Goal: Information Seeking & Learning: Check status

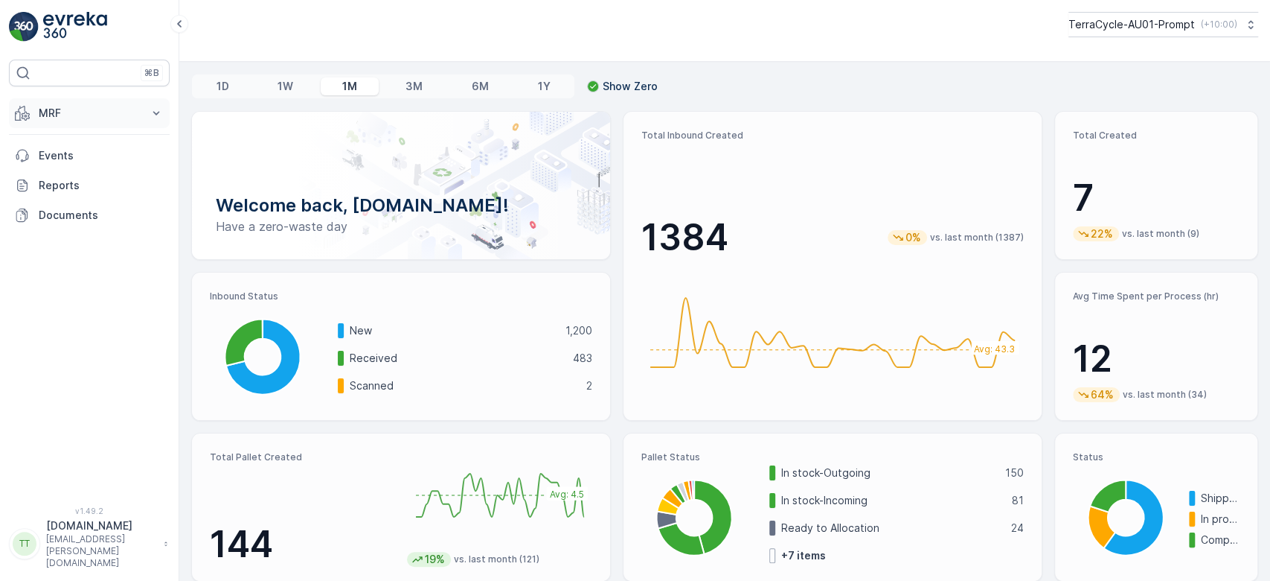
click at [124, 111] on p "MRF" at bounding box center [89, 113] width 101 height 15
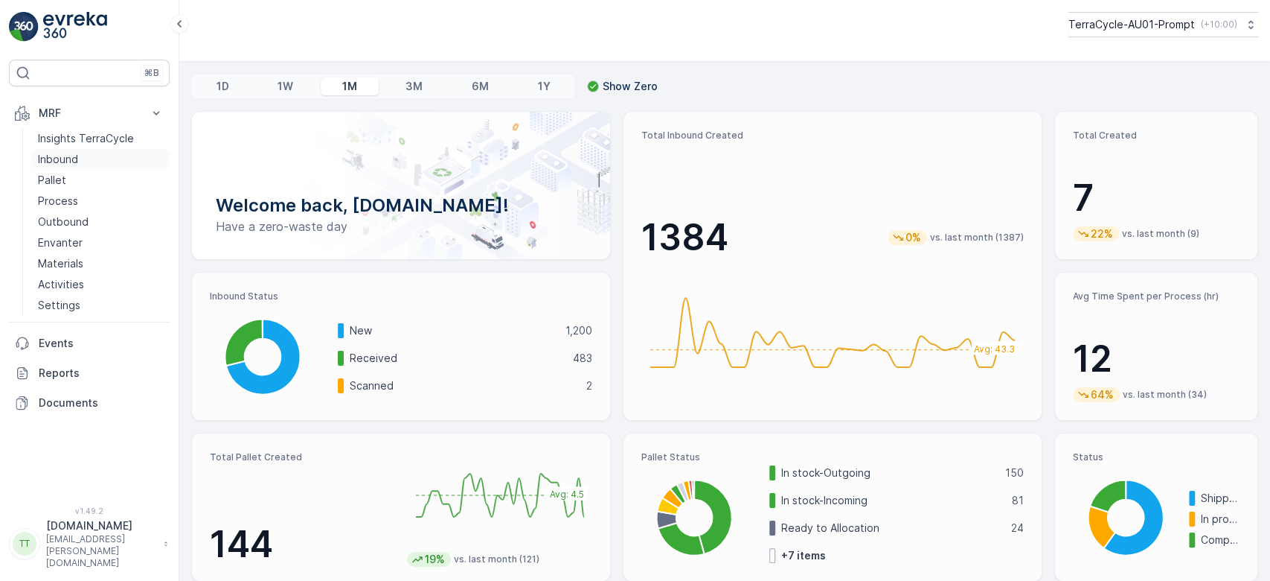
click at [70, 153] on p "Inbound" at bounding box center [58, 159] width 40 height 15
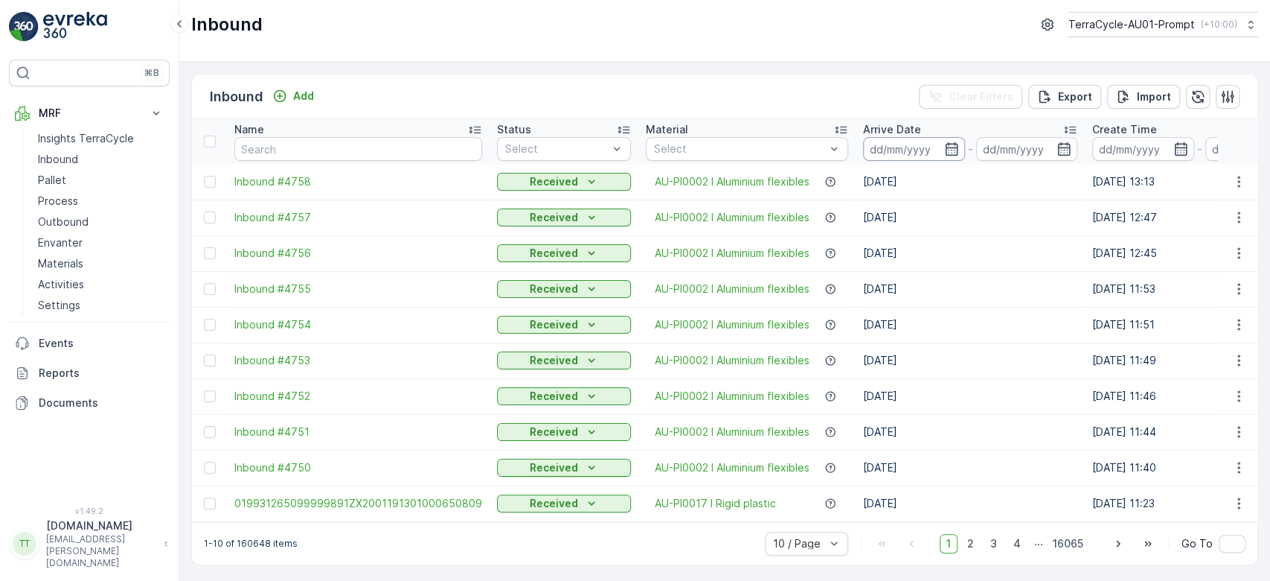
click at [910, 158] on input at bounding box center [914, 149] width 102 height 24
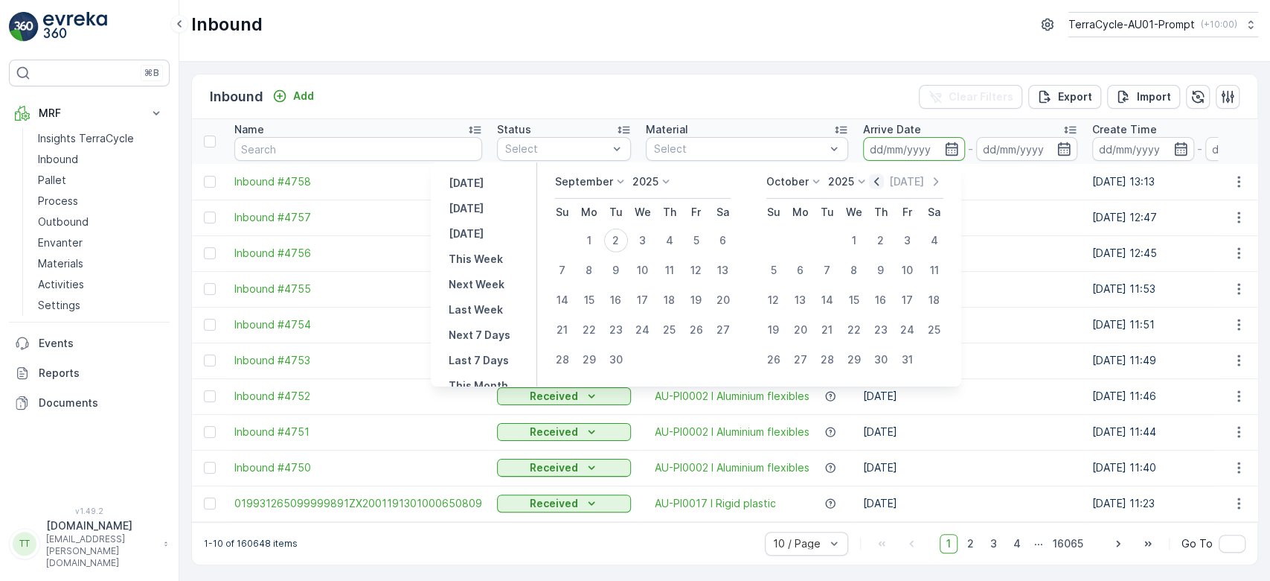
click at [879, 178] on icon "button" at bounding box center [877, 181] width 4 height 8
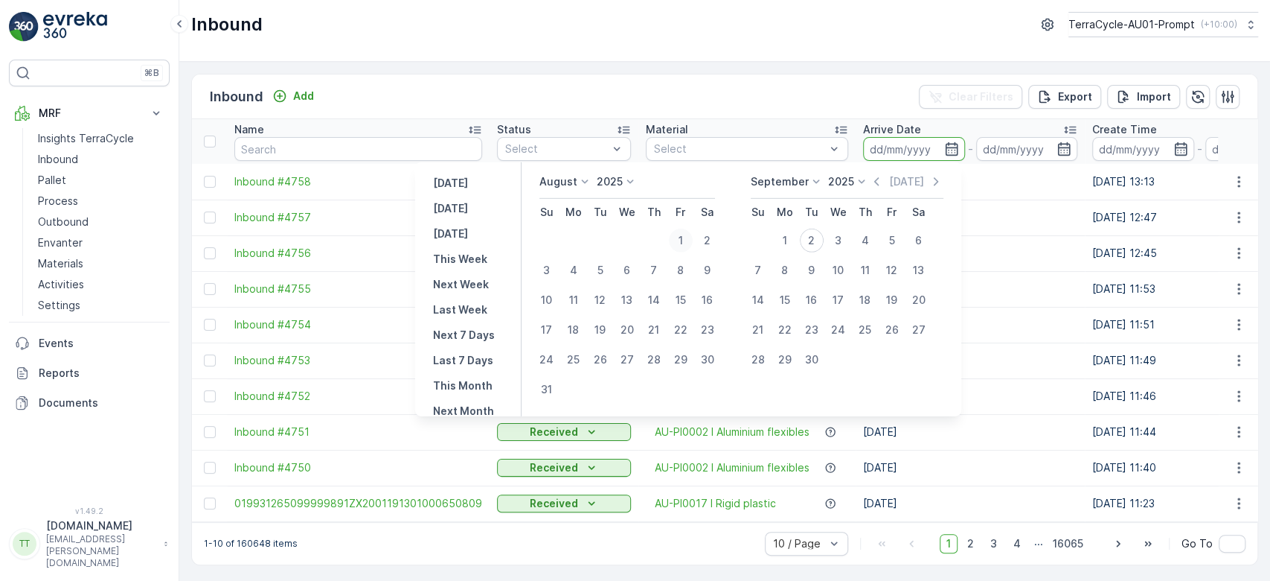
click at [686, 240] on div "1" at bounding box center [681, 240] width 24 height 24
type input "01.08.2025"
click at [559, 389] on div "31" at bounding box center [547, 389] width 24 height 24
type input "31.08.2025"
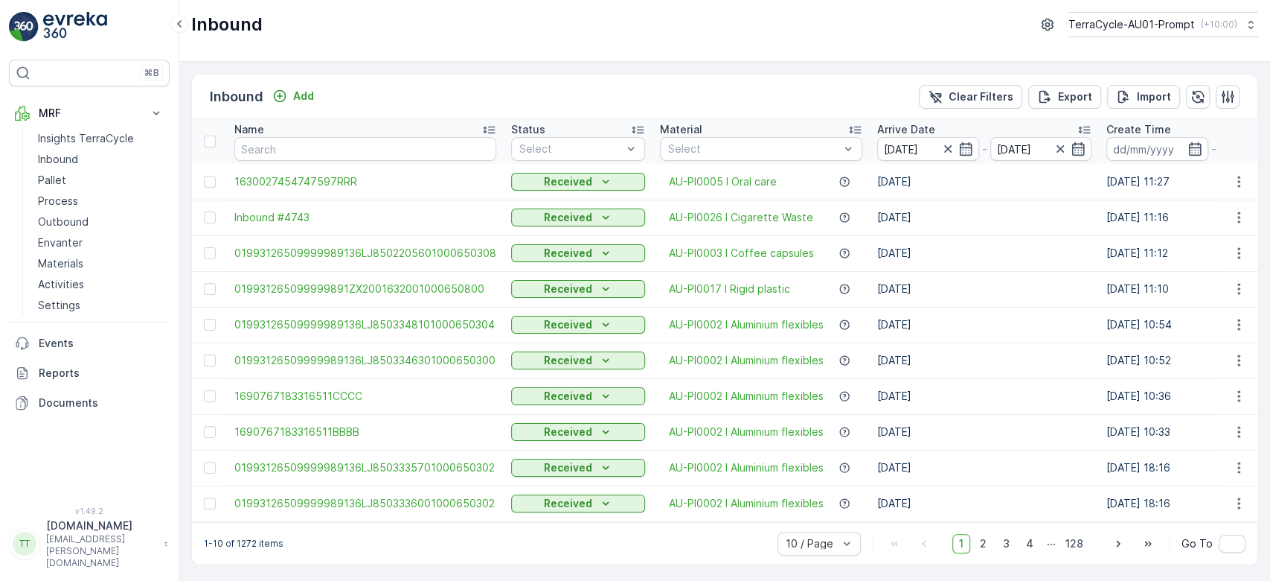
click at [419, 542] on div "1-10 of 1272 items 10 / Page 1 2 3 4 ... 128 Go To" at bounding box center [725, 543] width 1066 height 42
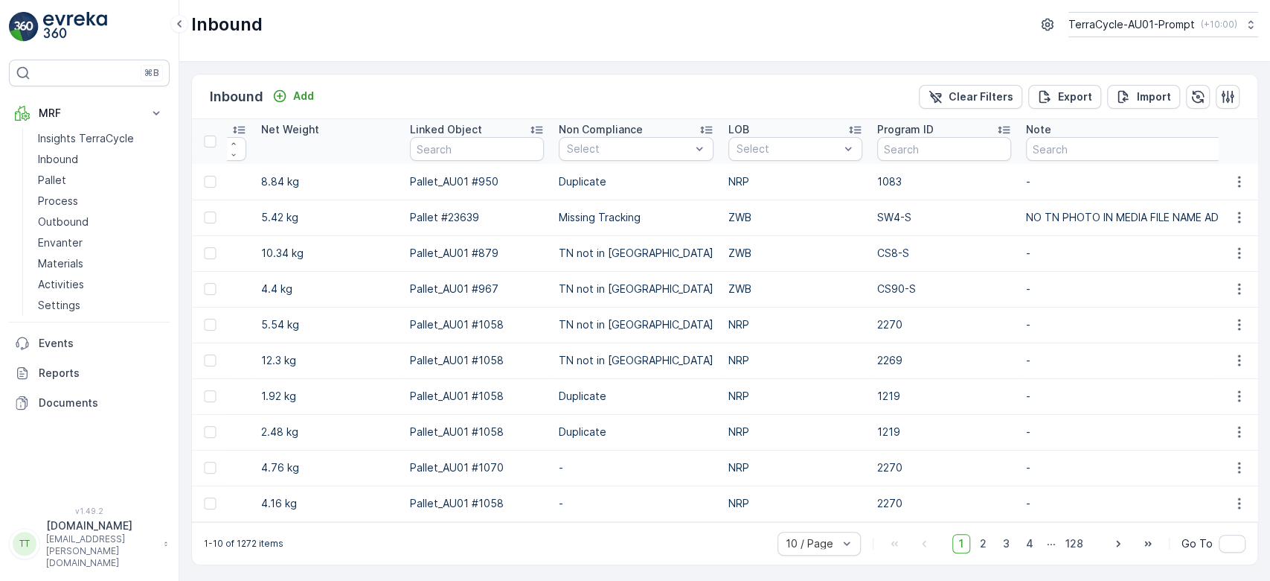
scroll to position [0, 1613]
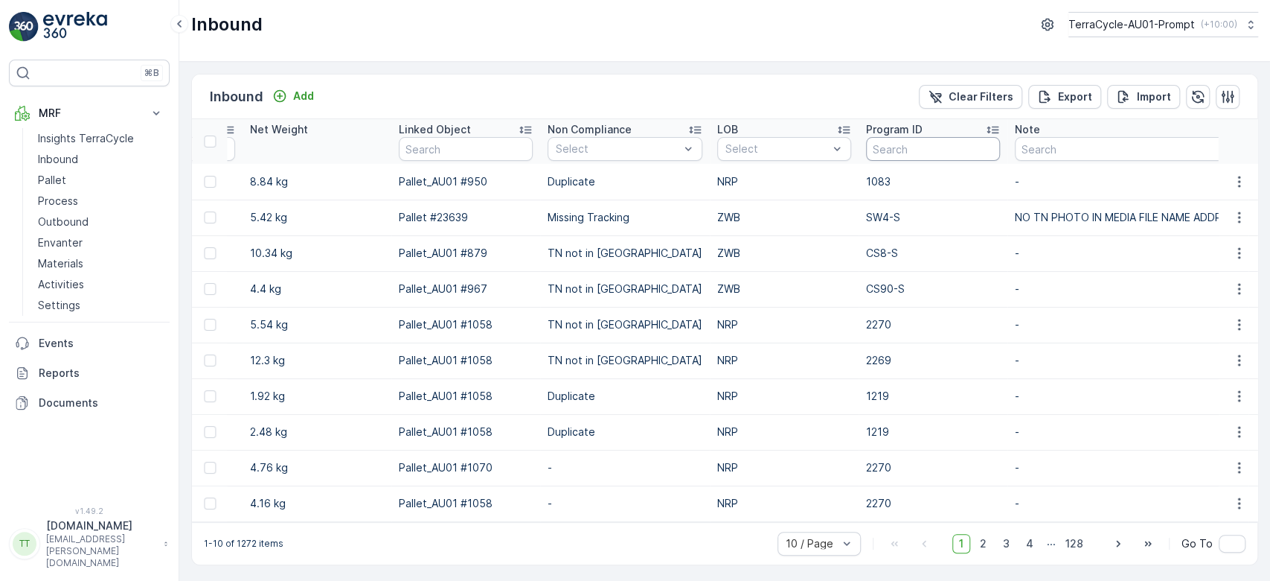
click at [884, 152] on input "text" at bounding box center [933, 149] width 134 height 24
click at [745, 194] on div "ZWB" at bounding box center [784, 206] width 134 height 24
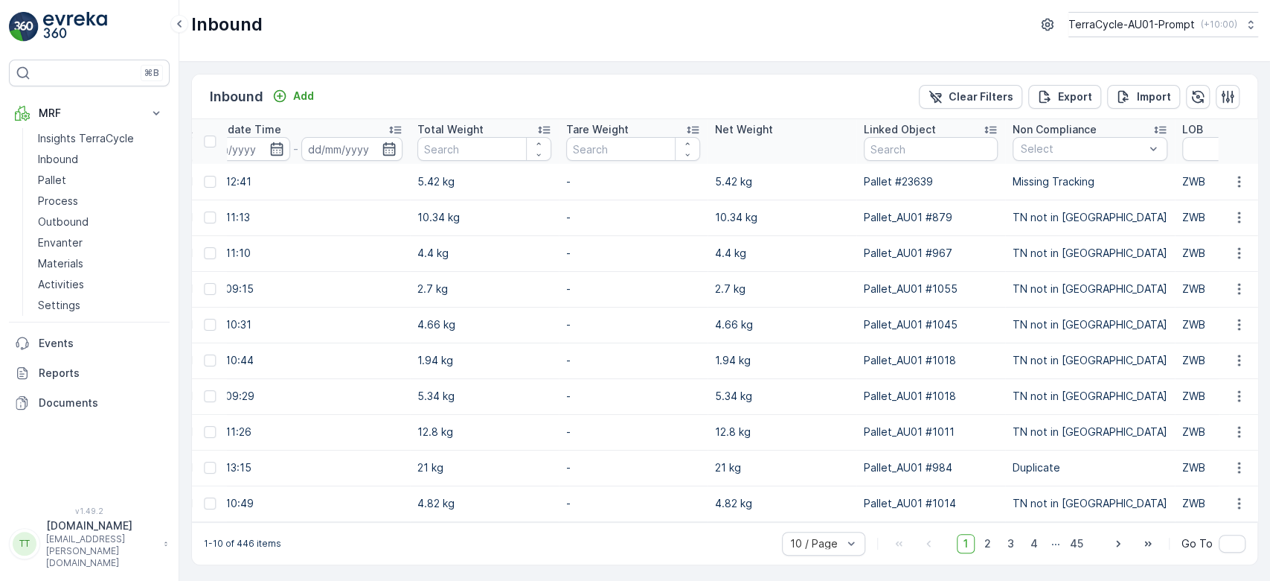
scroll to position [0, 683]
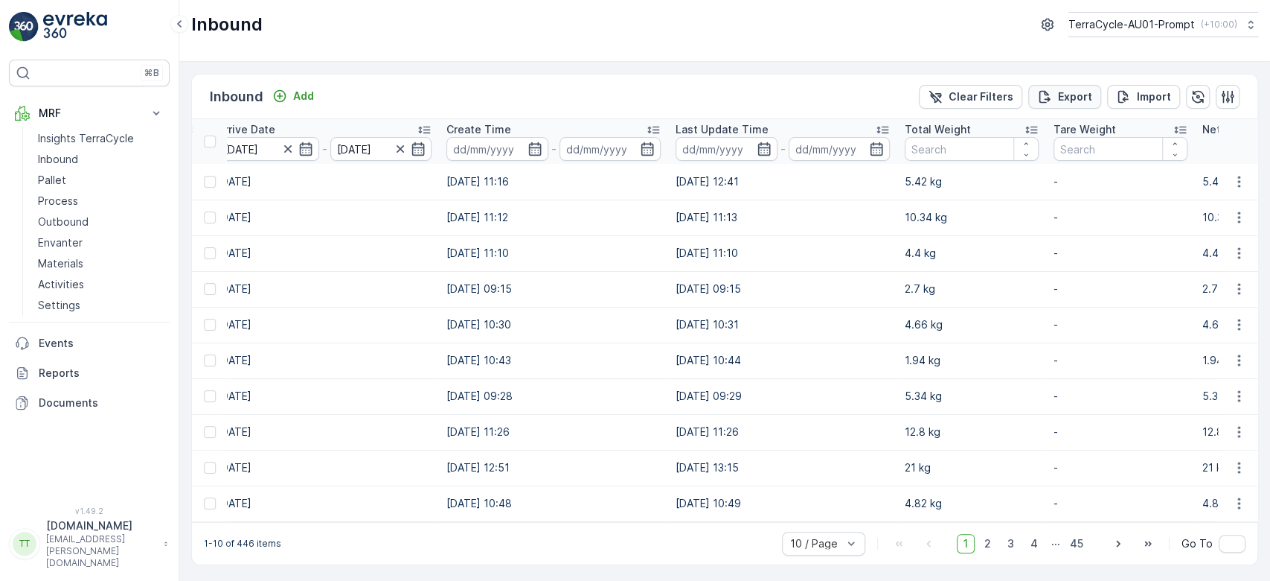
click at [1059, 95] on p "Export" at bounding box center [1075, 96] width 34 height 15
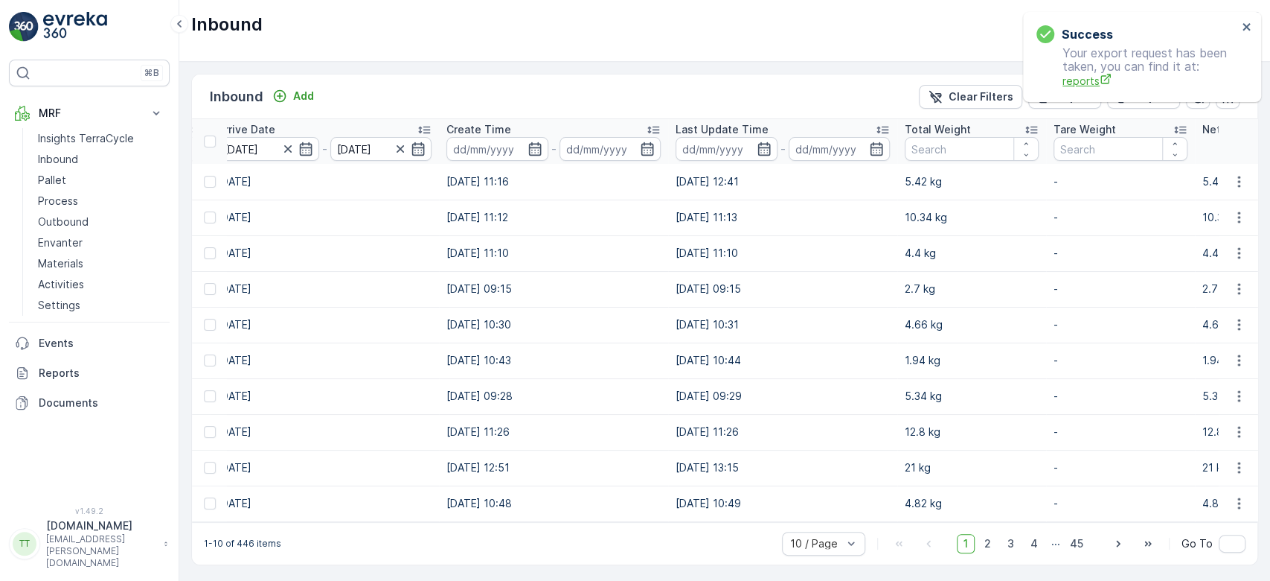
click at [1073, 80] on span "reports" at bounding box center [1150, 81] width 175 height 16
click at [79, 364] on link "Reports" at bounding box center [89, 373] width 161 height 30
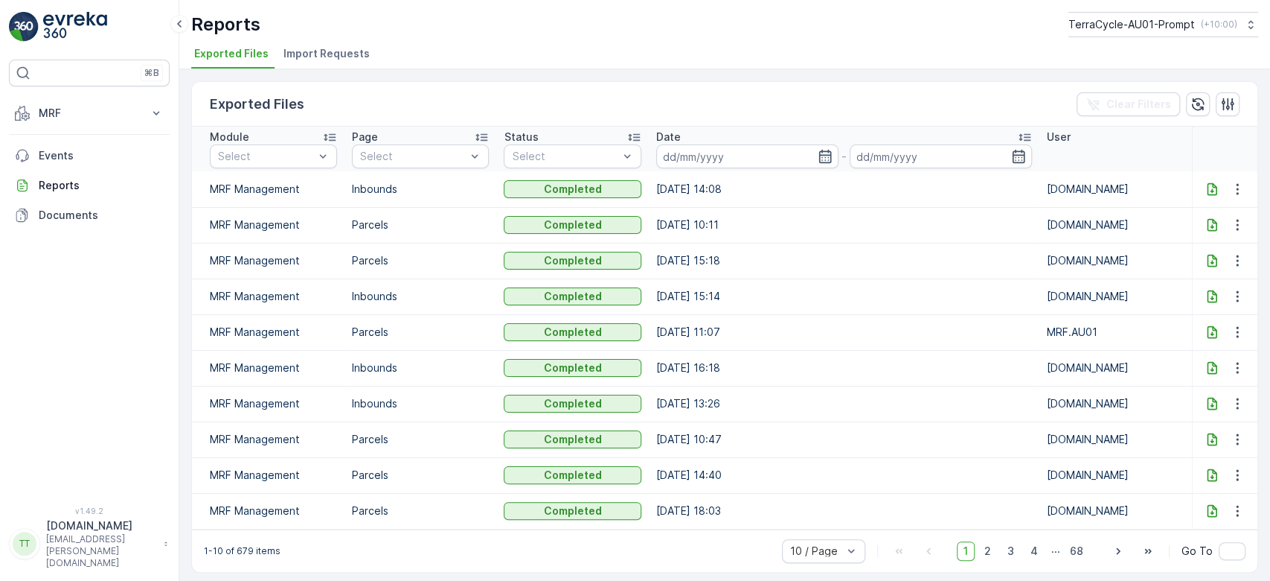
click at [1205, 187] on icon at bounding box center [1212, 189] width 15 height 15
click at [102, 116] on p "MRF" at bounding box center [89, 113] width 101 height 15
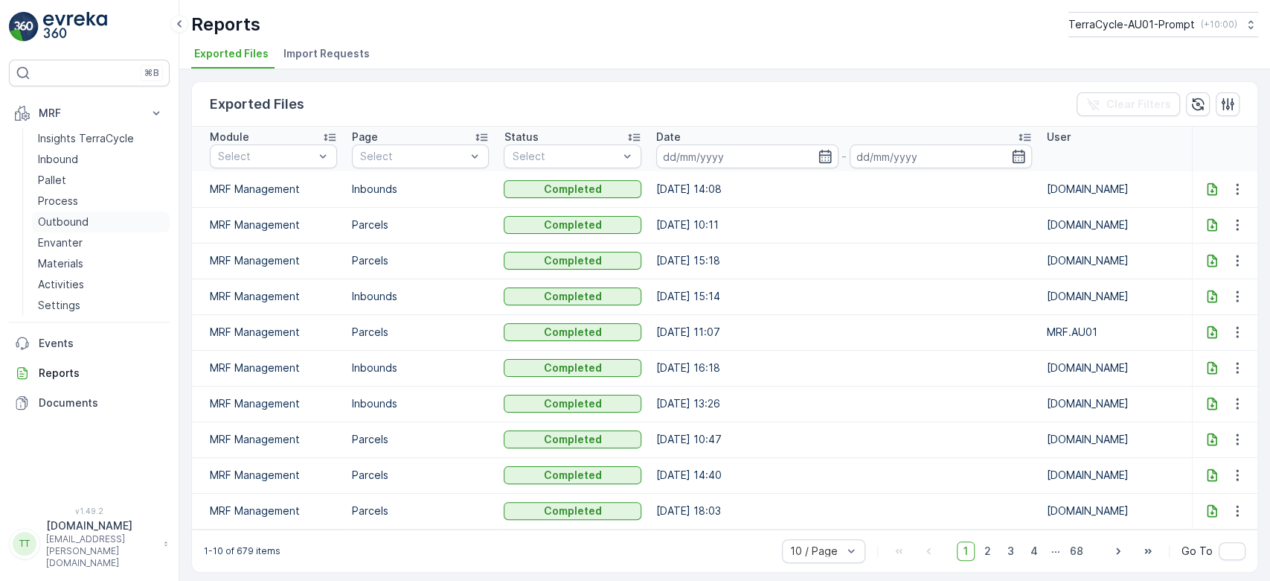
click at [49, 217] on p "Outbound" at bounding box center [63, 221] width 51 height 15
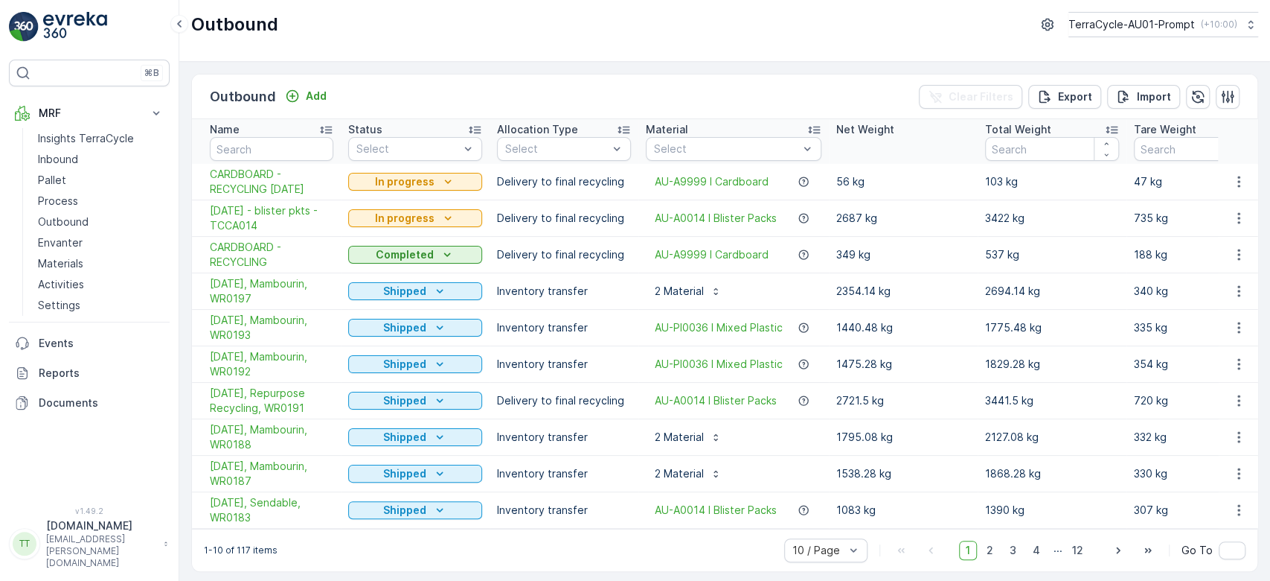
click at [1108, 9] on div "Outbound TerraCycle-AU01-Prompt ( +10:00 )" at bounding box center [724, 31] width 1091 height 62
click at [1107, 15] on button "TerraCycle-AU01-Prompt ( +10:00 )" at bounding box center [1162, 24] width 191 height 25
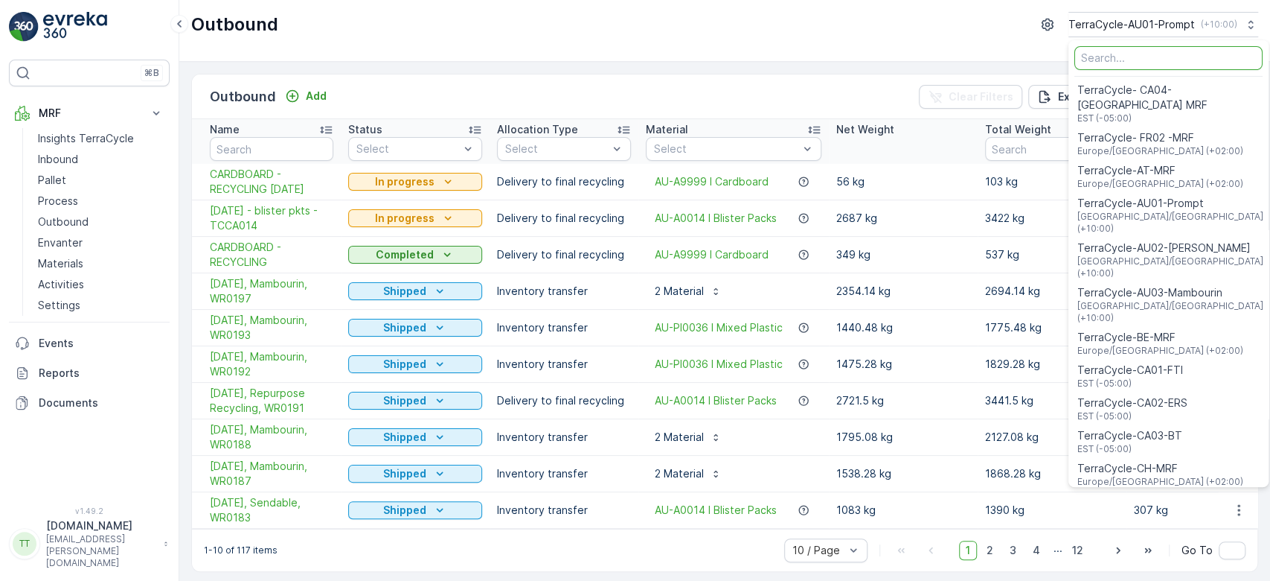
click at [1093, 68] on input "Menu" at bounding box center [1169, 58] width 188 height 24
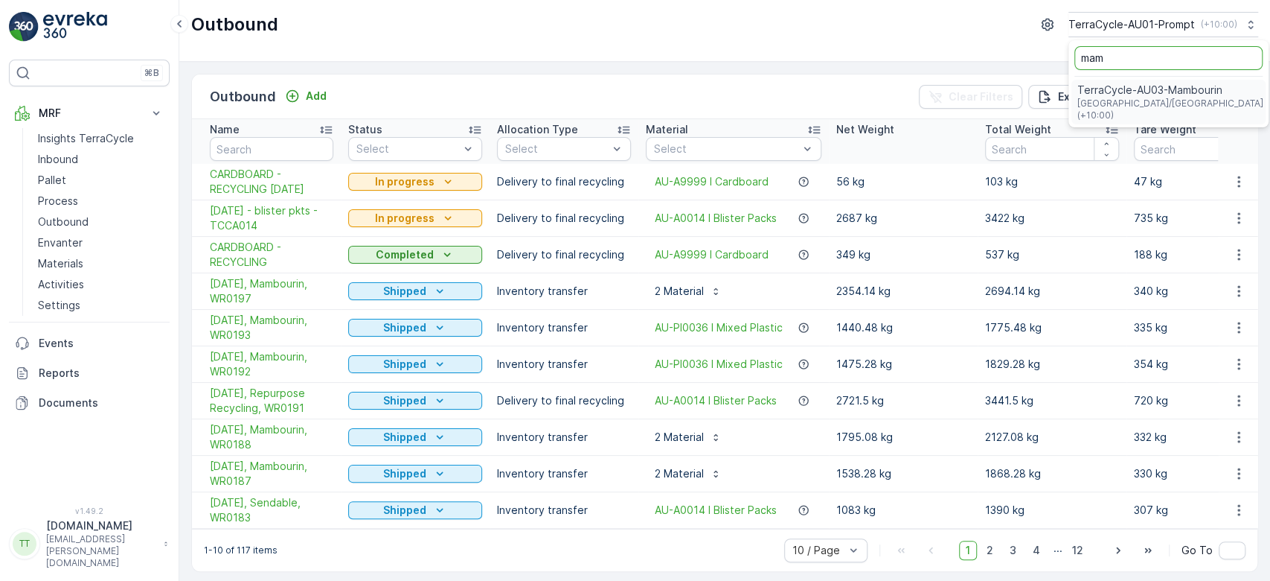
type input "mam"
click at [1109, 90] on span "TerraCycle-AU03-Mambourin" at bounding box center [1171, 90] width 186 height 15
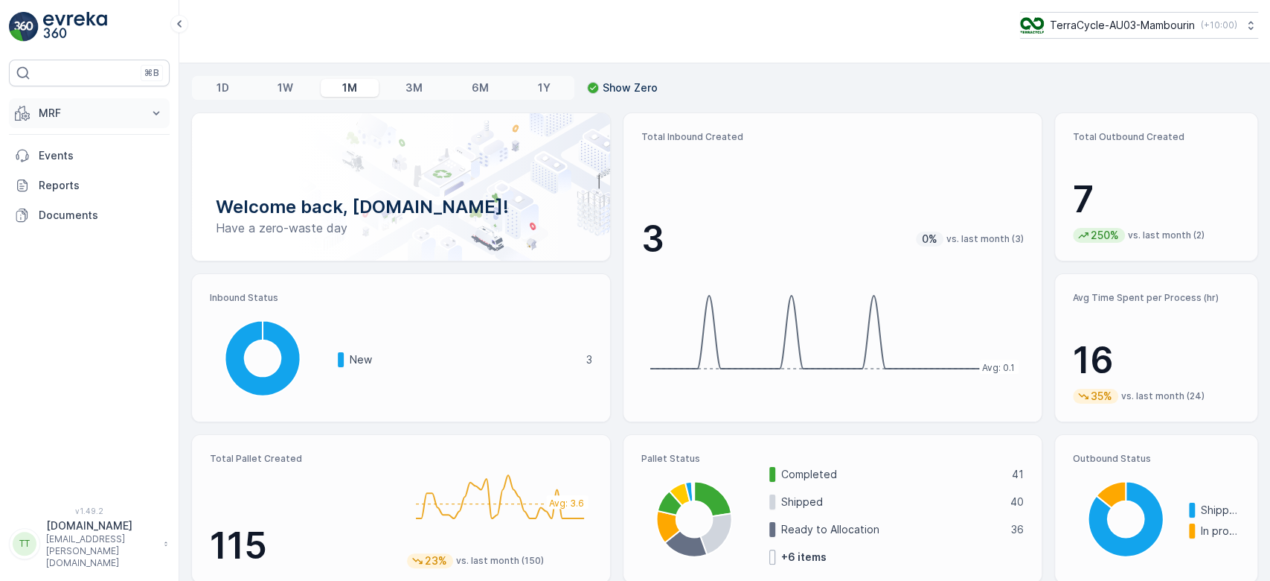
click at [109, 101] on button "MRF" at bounding box center [89, 113] width 161 height 30
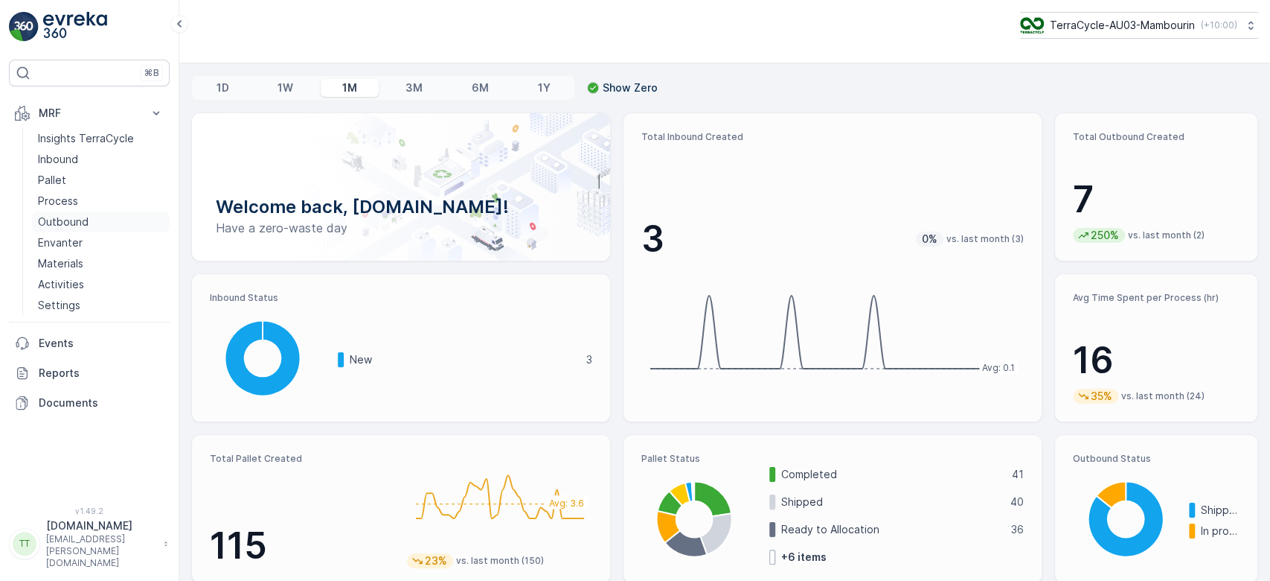
click at [65, 218] on p "Outbound" at bounding box center [63, 221] width 51 height 15
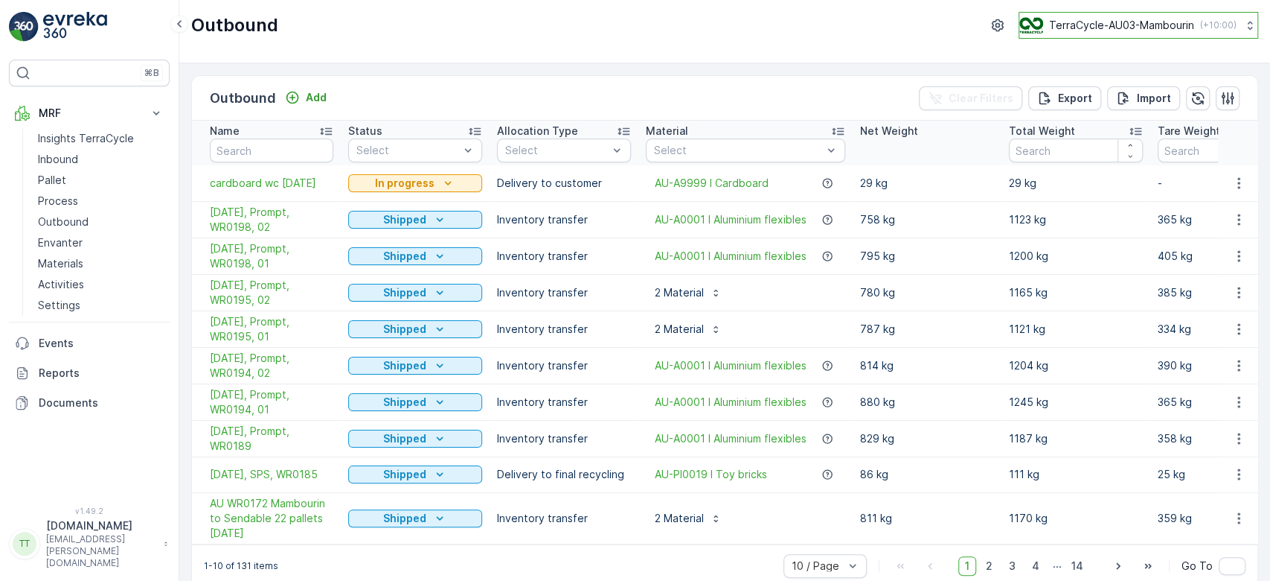
click at [1093, 33] on button "TerraCycle-AU03-Mambourin ( +10:00 )" at bounding box center [1139, 25] width 240 height 27
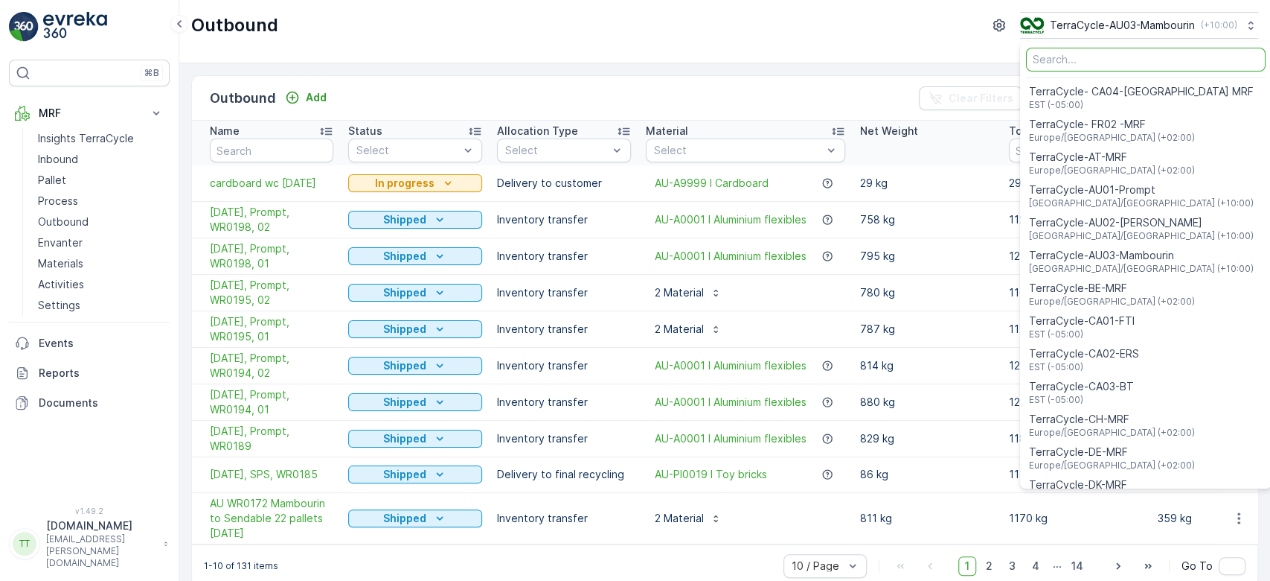
click at [1078, 68] on input "Menu" at bounding box center [1146, 60] width 240 height 24
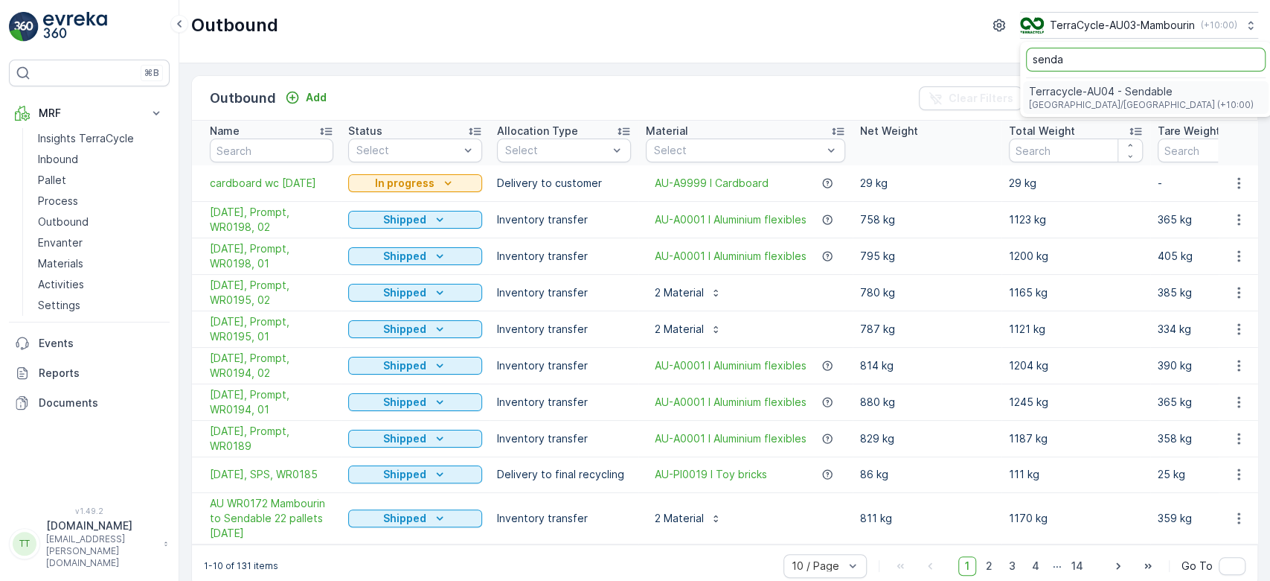
type input "senda"
click at [1061, 96] on span "Terracycle-AU04 - Sendable" at bounding box center [1141, 91] width 225 height 15
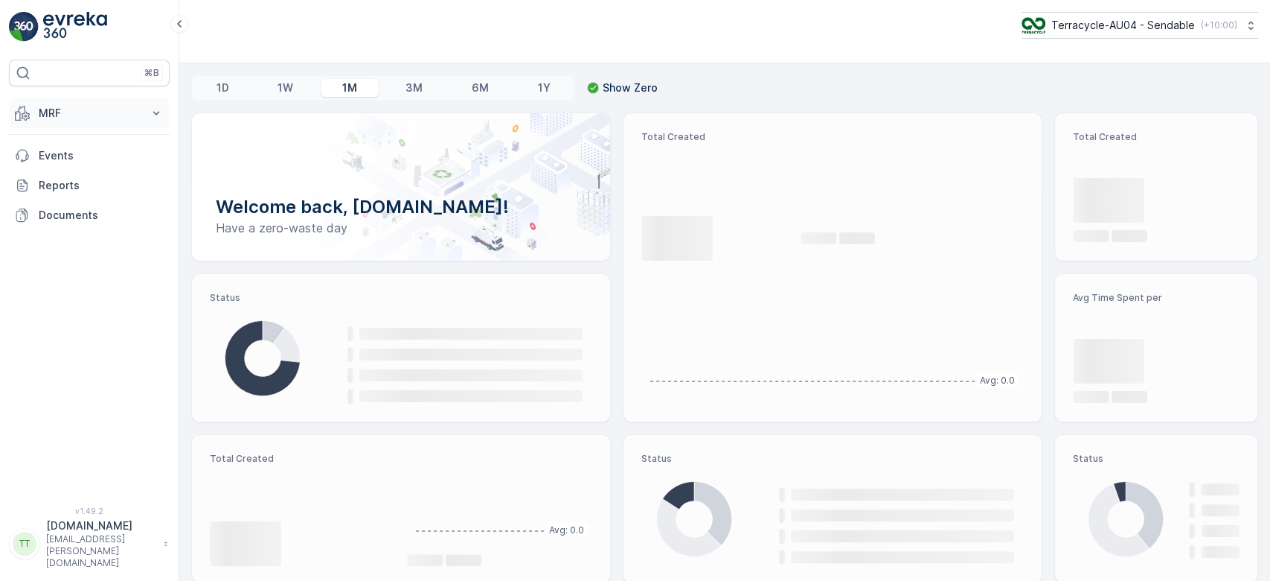
click at [97, 114] on p "MRF" at bounding box center [89, 113] width 101 height 15
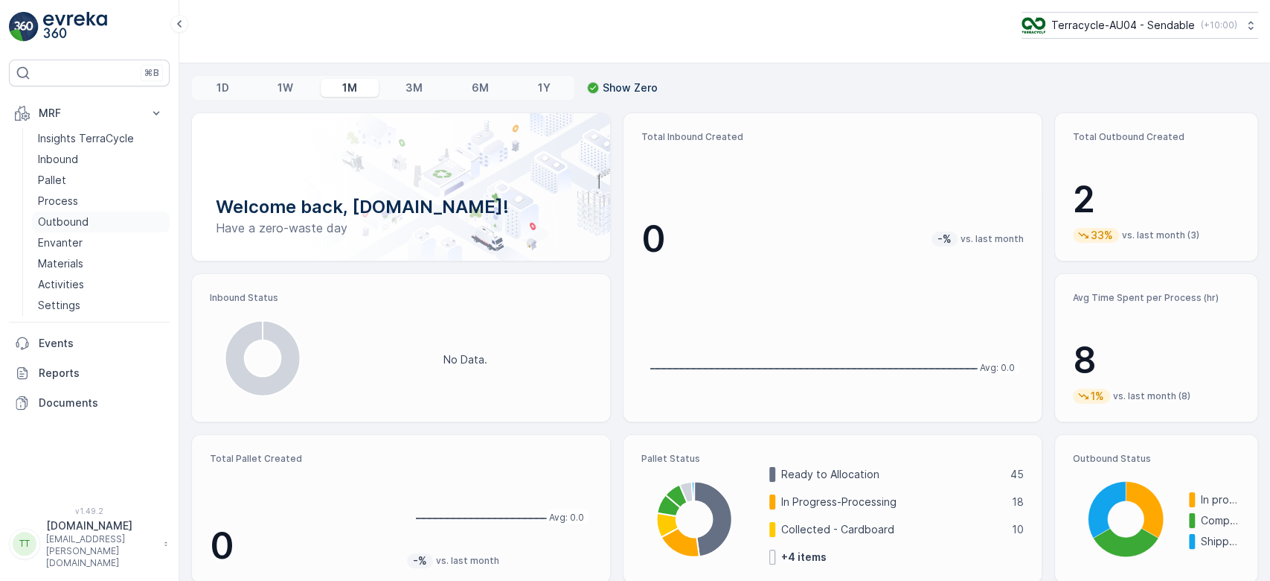
click at [60, 218] on p "Outbound" at bounding box center [63, 221] width 51 height 15
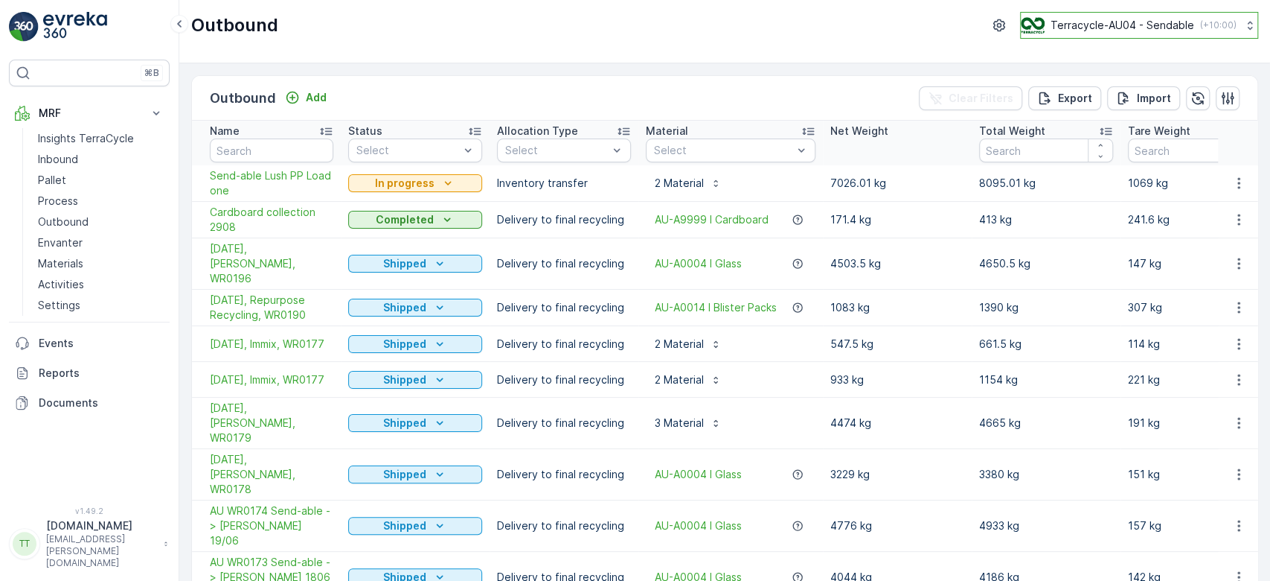
click at [1103, 33] on button "Terracycle-AU04 - Sendable ( +10:00 )" at bounding box center [1139, 25] width 238 height 27
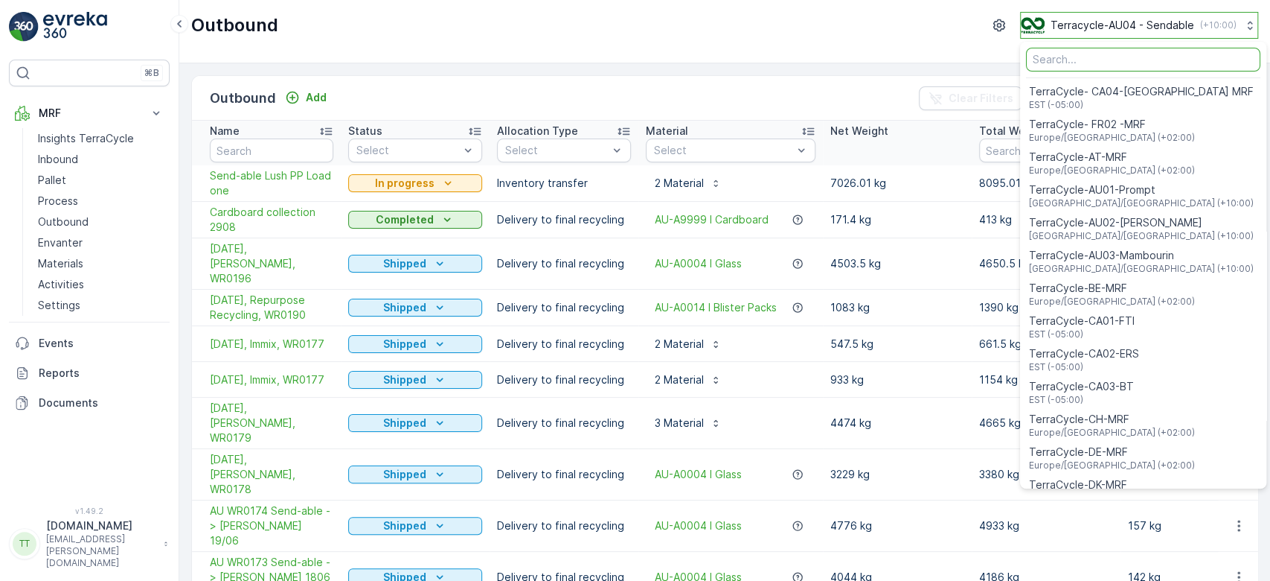
click at [1103, 33] on button "Terracycle-AU04 - Sendable ( +10:00 )" at bounding box center [1139, 25] width 238 height 27
click at [1145, 191] on span "TerraCycle-AU01-Prompt" at bounding box center [1143, 189] width 225 height 15
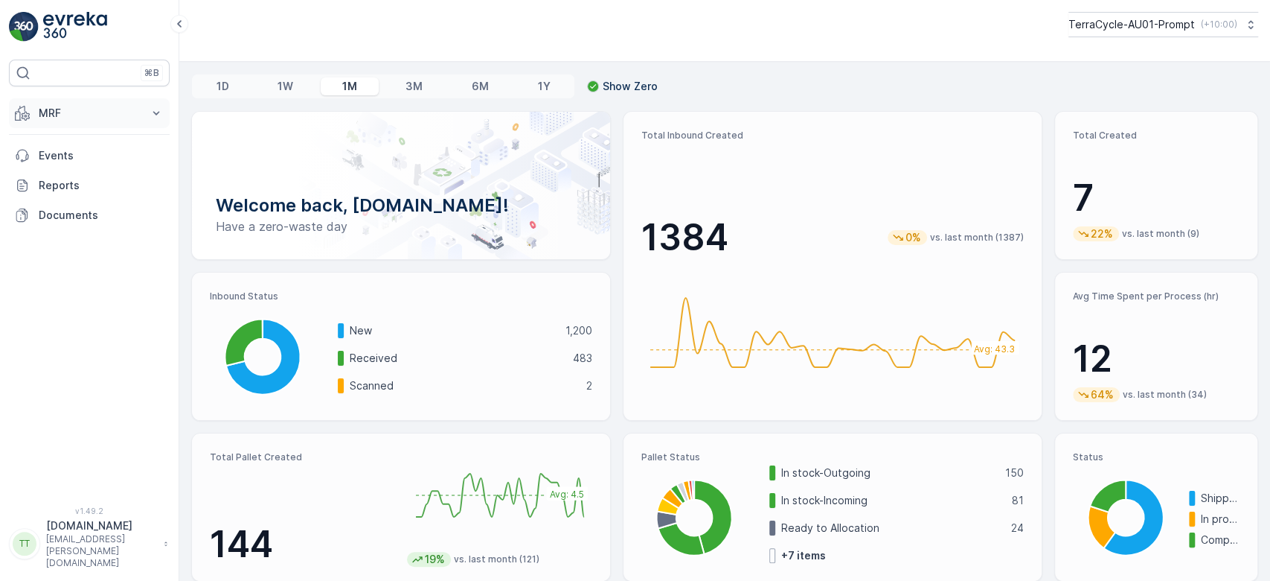
click at [82, 111] on p "MRF" at bounding box center [89, 113] width 101 height 15
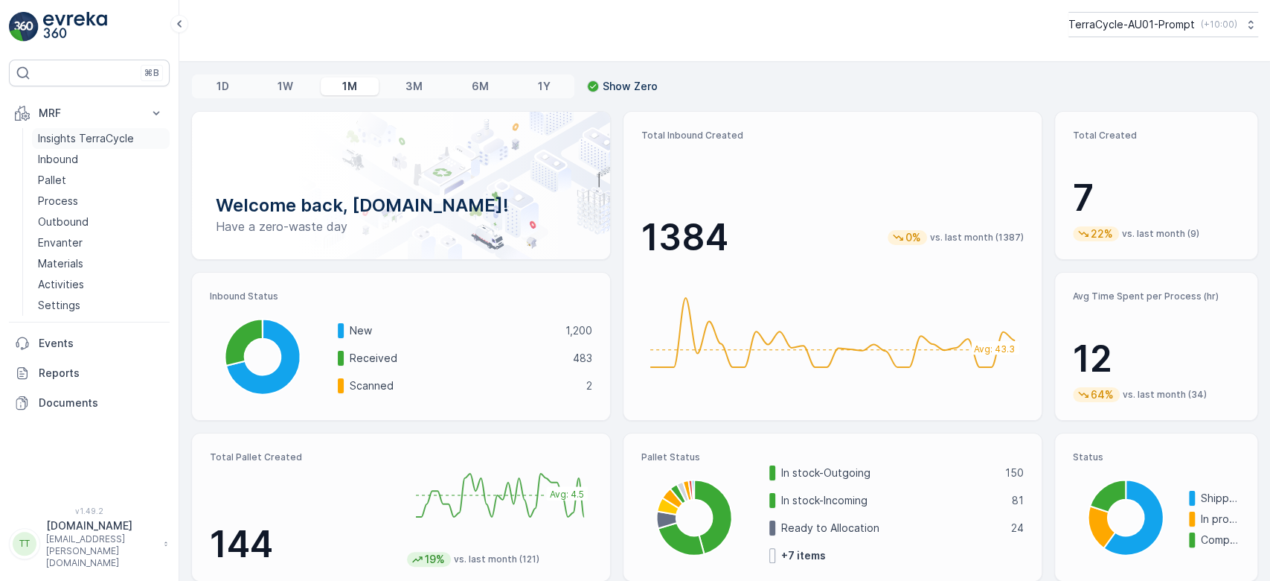
click at [72, 135] on p "Insights TerraCycle" at bounding box center [86, 138] width 96 height 15
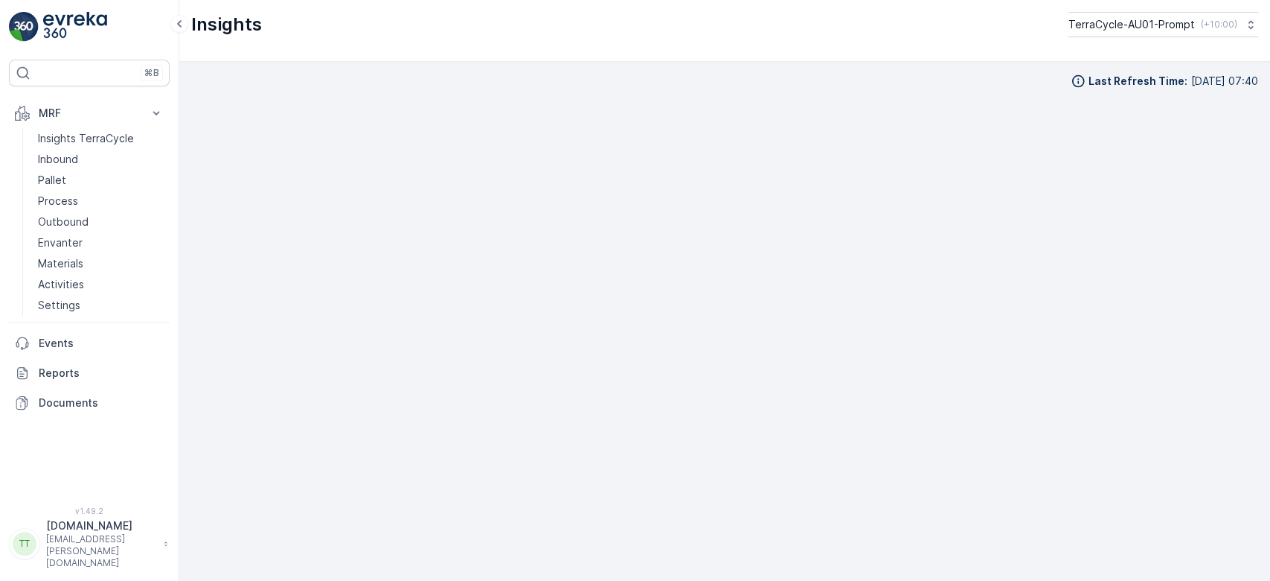
scroll to position [13, 0]
click at [1155, 25] on p "TerraCycle-AU01-Prompt" at bounding box center [1131, 24] width 127 height 15
type input "mam"
click at [1190, 92] on span "TerraCycle-AU03-Mambourin" at bounding box center [1171, 90] width 186 height 15
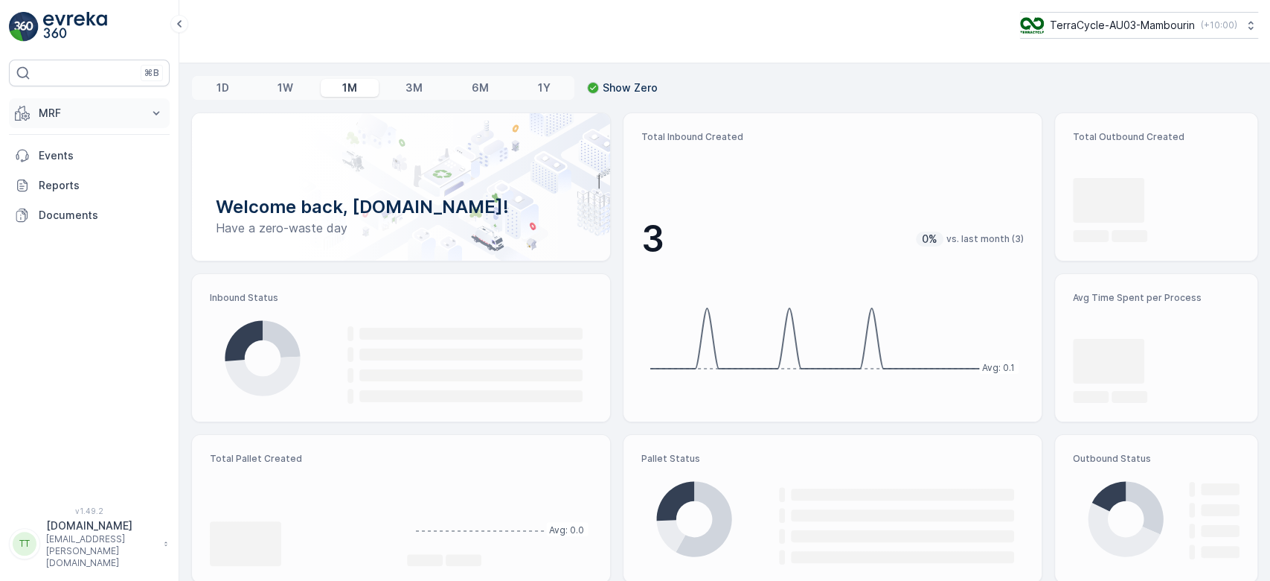
drag, startPoint x: 100, startPoint y: 109, endPoint x: 89, endPoint y: 123, distance: 17.9
click at [100, 109] on p "MRF" at bounding box center [89, 113] width 101 height 15
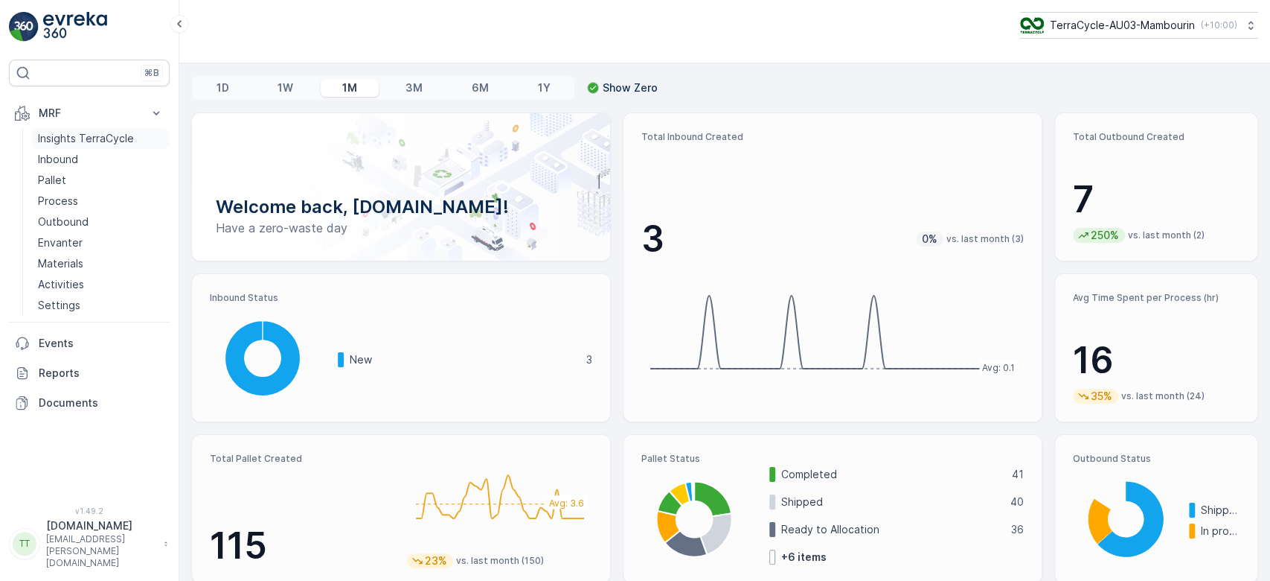
click at [65, 134] on p "Insights TerraCycle" at bounding box center [86, 138] width 96 height 15
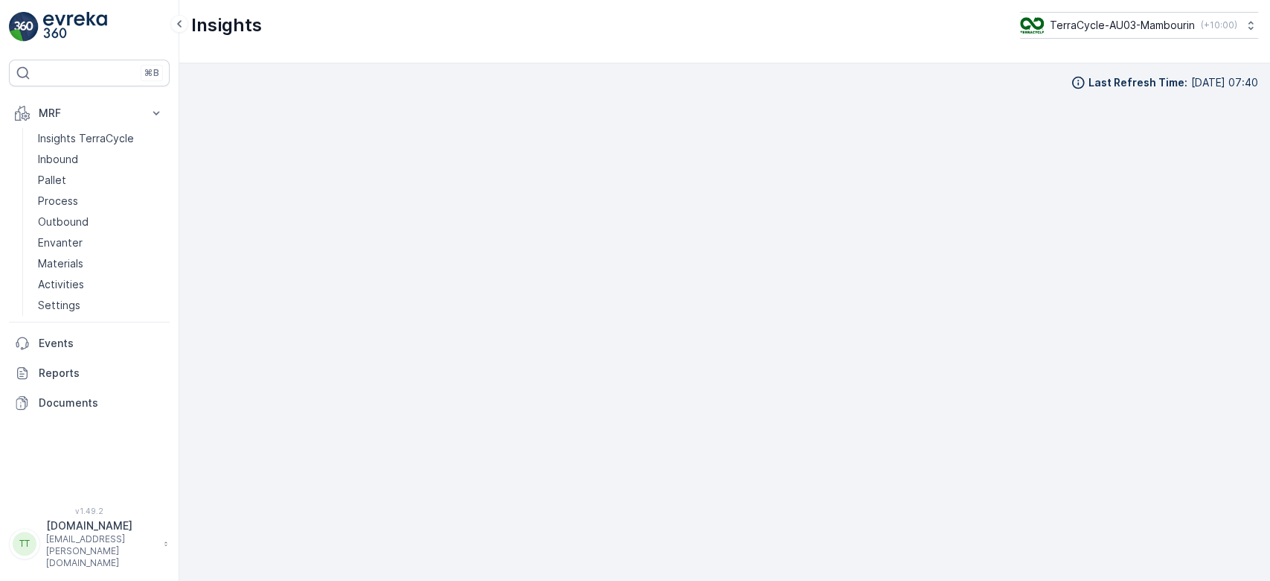
scroll to position [13, 0]
click at [1174, 24] on p "TerraCycle-AU03-Mambourin" at bounding box center [1121, 25] width 145 height 15
type input "senda"
click at [1113, 94] on span "Terracycle-AU04 - Sendable" at bounding box center [1141, 91] width 225 height 15
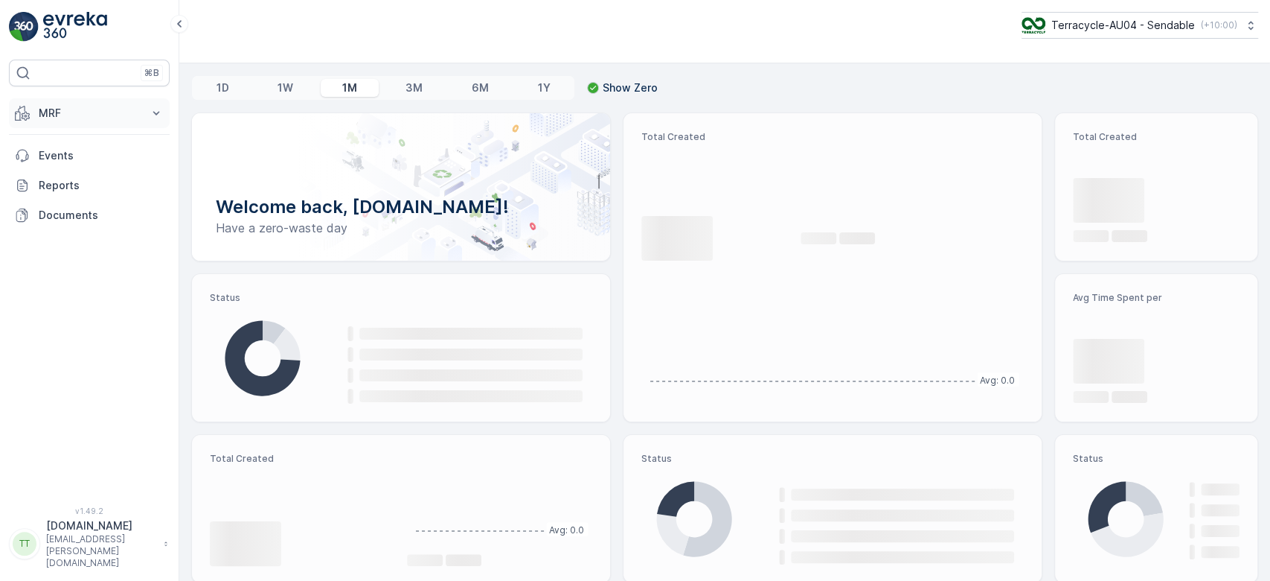
click at [88, 110] on p "MRF" at bounding box center [89, 113] width 101 height 15
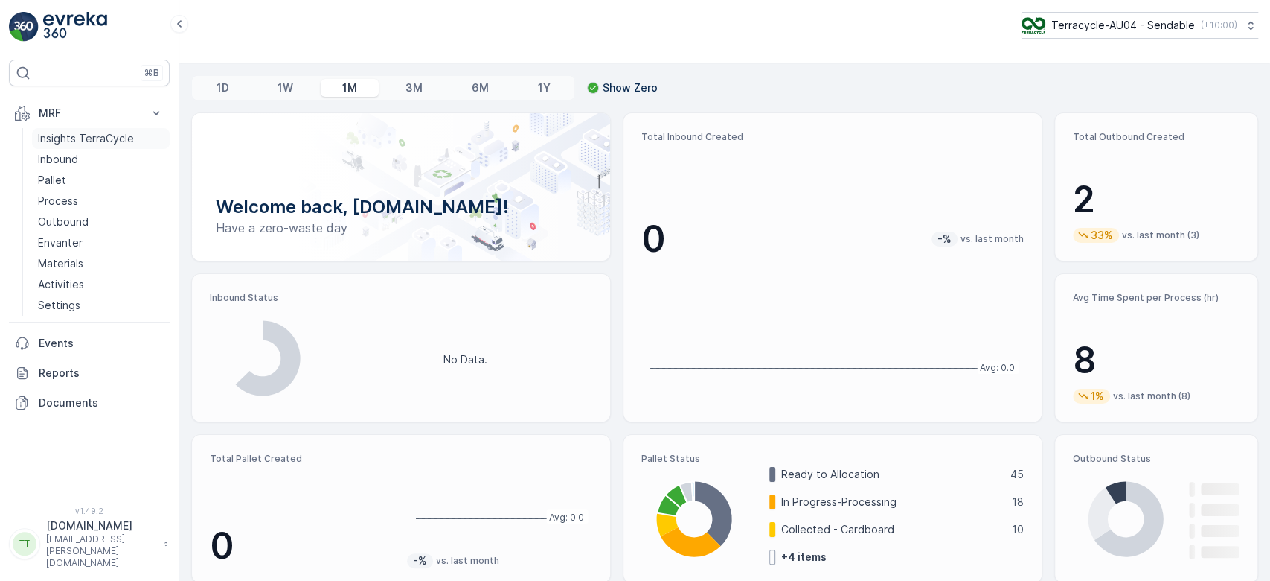
click at [81, 132] on p "Insights TerraCycle" at bounding box center [86, 138] width 96 height 15
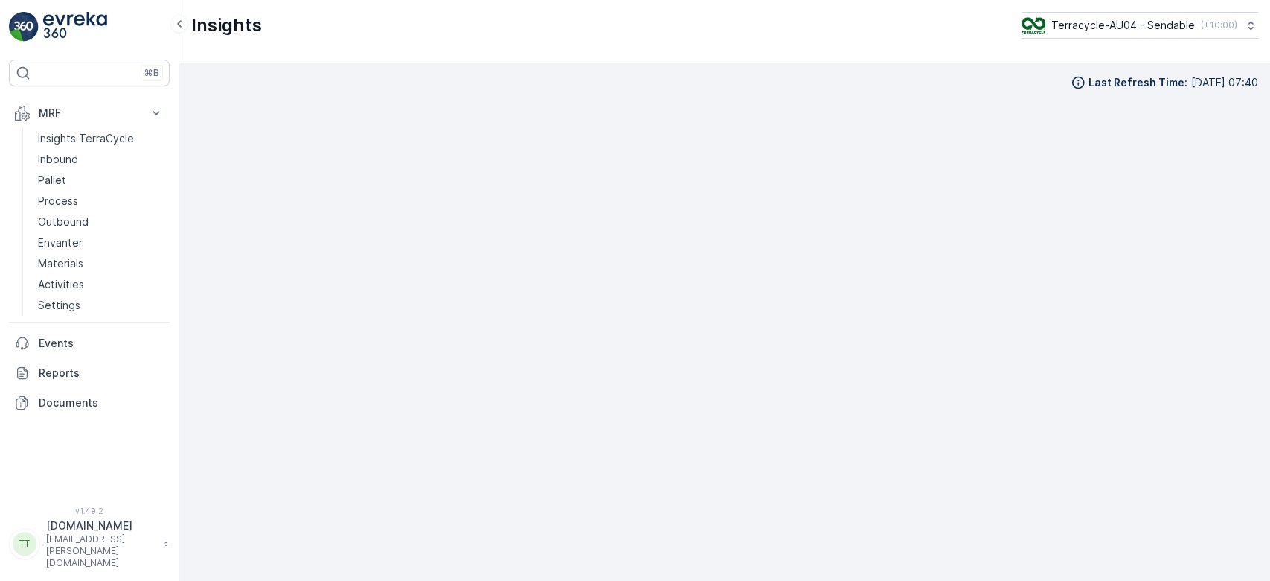
scroll to position [13, 0]
click at [1118, 26] on p "Terracycle-AU04 - Sendable" at bounding box center [1123, 25] width 144 height 15
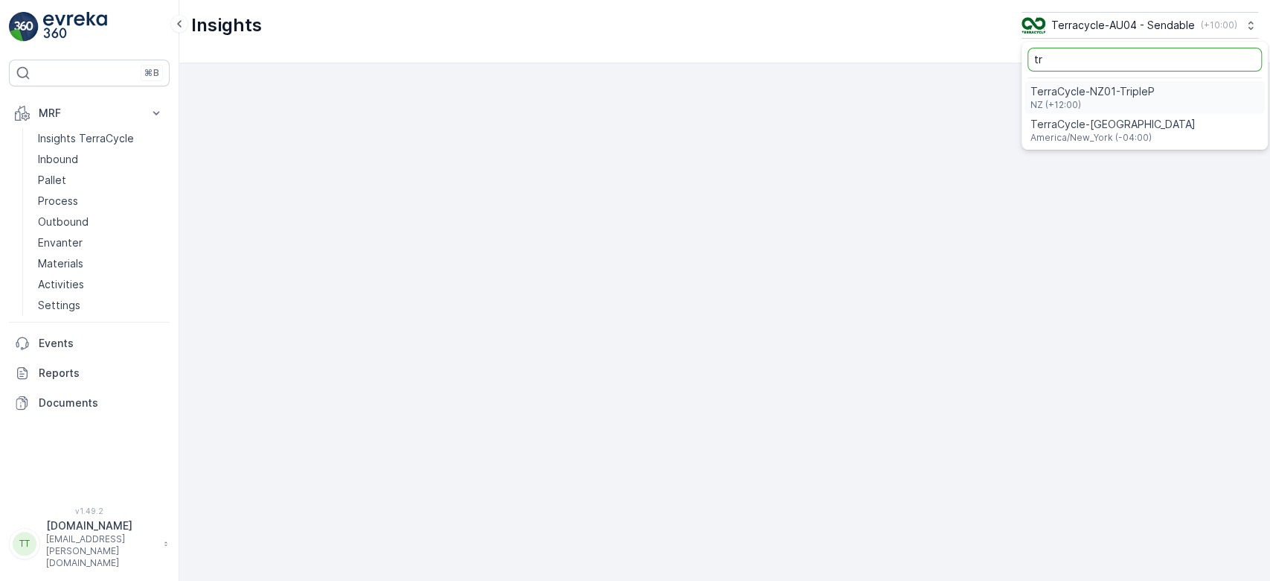
type input "tr"
click at [1104, 89] on span "TerraCycle-NZ01-TripleP" at bounding box center [1093, 91] width 124 height 15
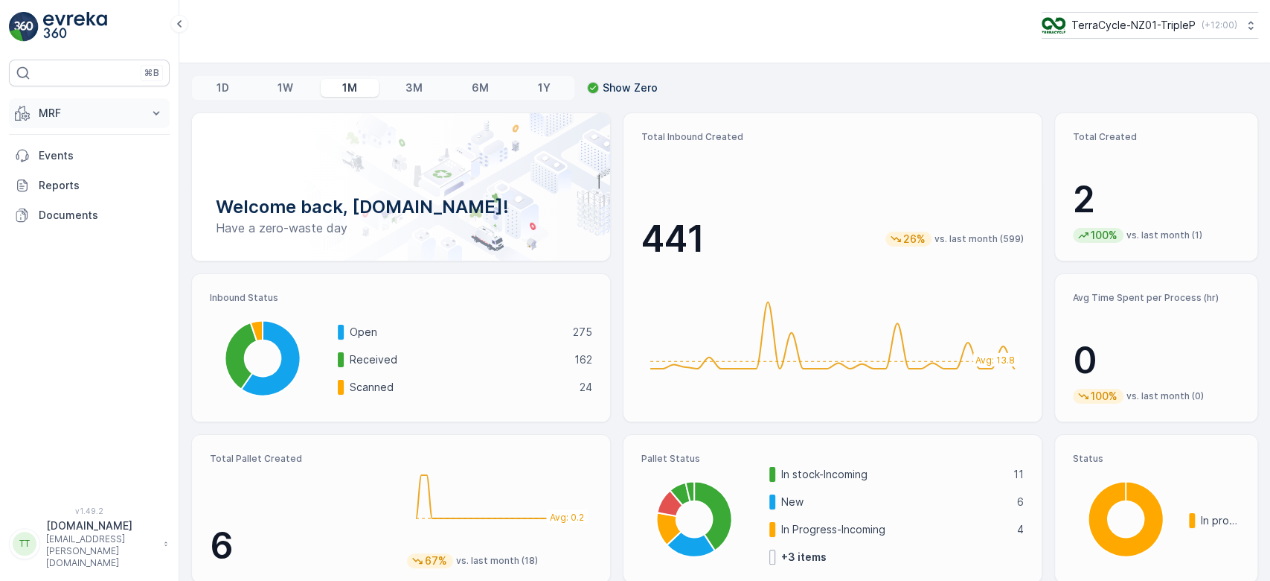
click at [77, 112] on p "MRF" at bounding box center [89, 113] width 101 height 15
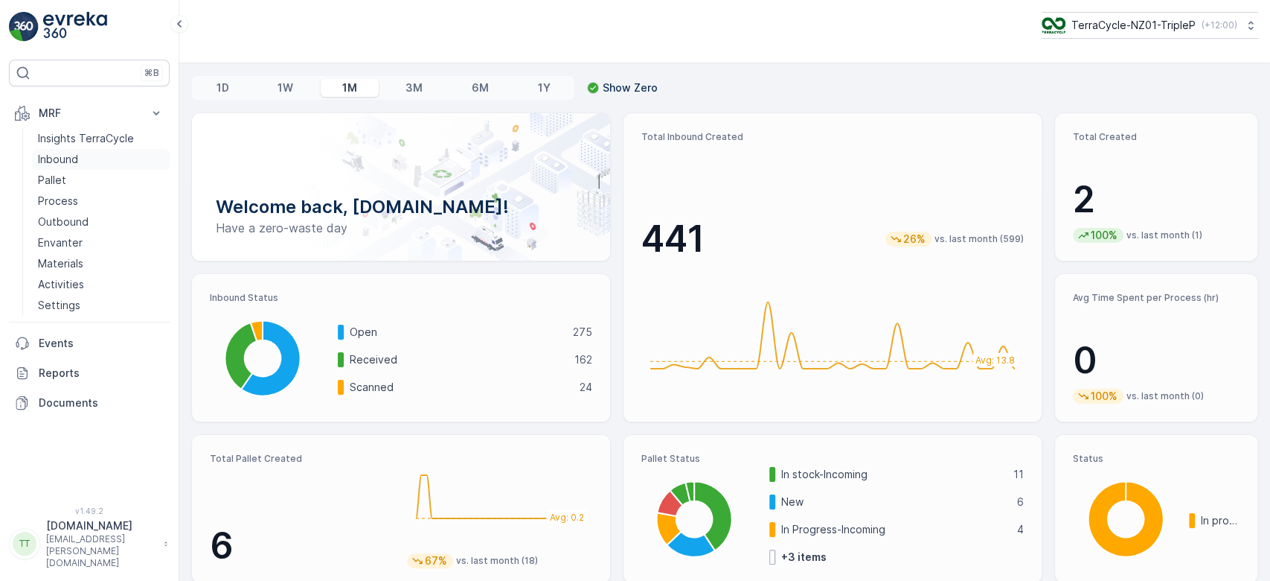
click at [65, 152] on p "Inbound" at bounding box center [58, 159] width 40 height 15
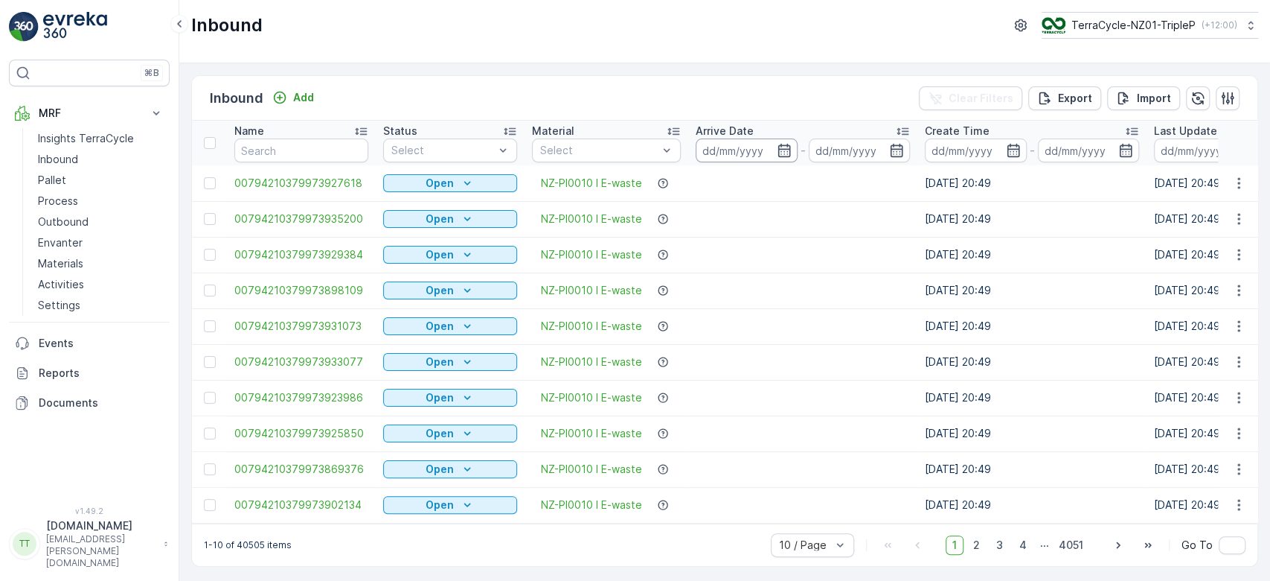
click at [754, 154] on input at bounding box center [747, 150] width 102 height 24
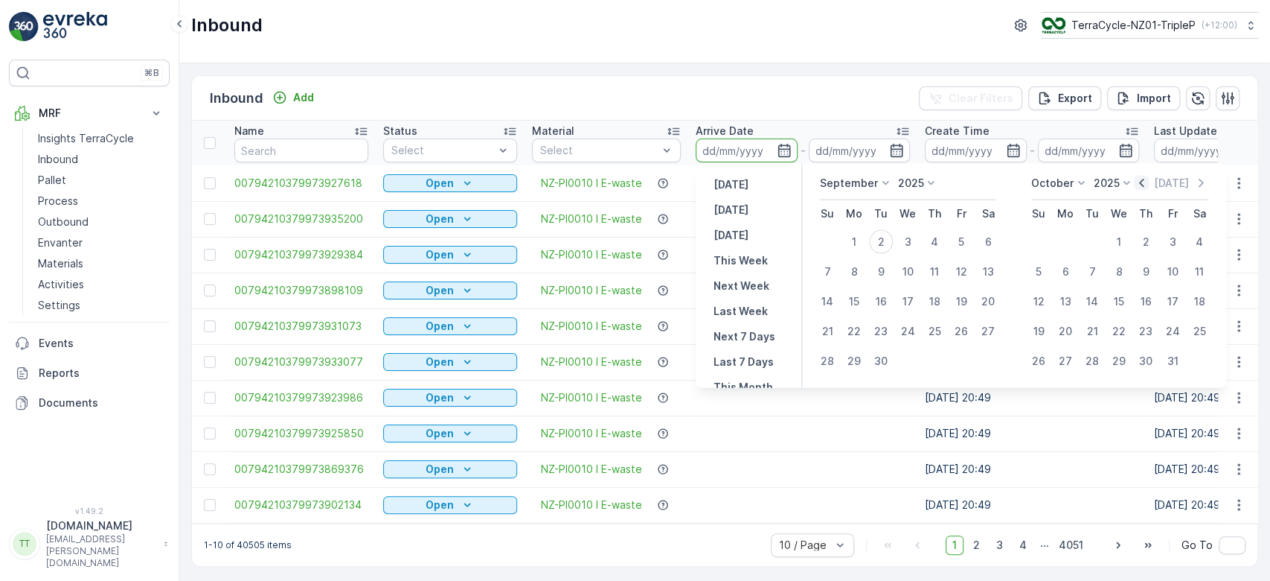
click at [1144, 185] on icon "button" at bounding box center [1141, 183] width 4 height 8
click at [965, 240] on div "1" at bounding box center [962, 242] width 24 height 24
type input "01.08.2025"
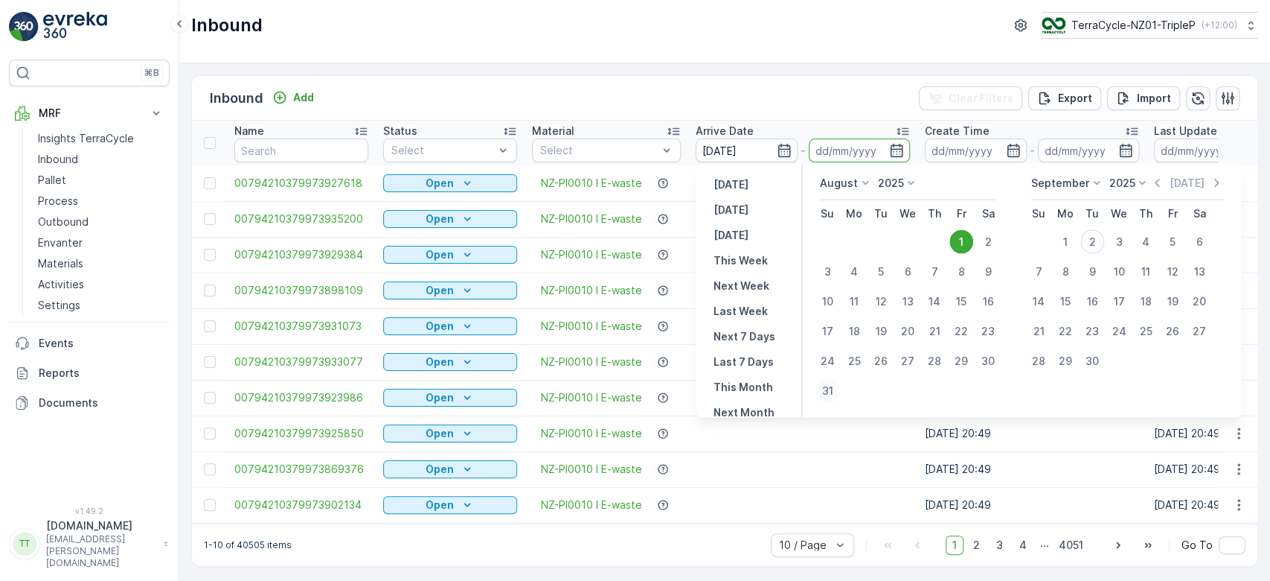
click at [820, 389] on div "31" at bounding box center [828, 391] width 24 height 24
type input "31.08.2025"
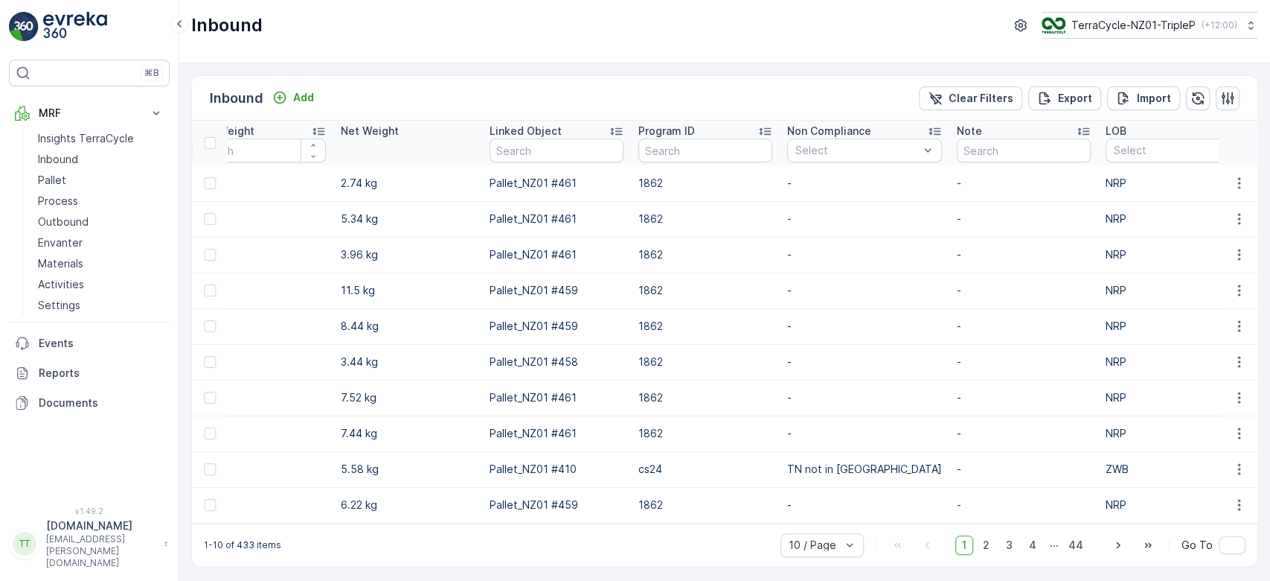
scroll to position [0, 1408]
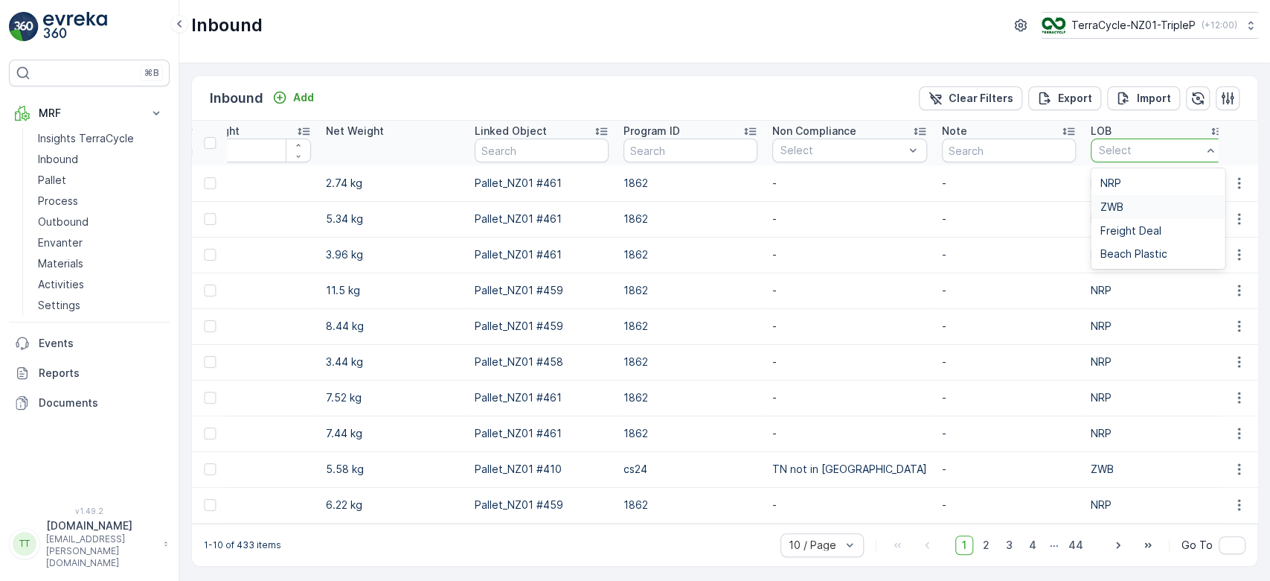
click at [1112, 196] on div "ZWB" at bounding box center [1158, 207] width 134 height 24
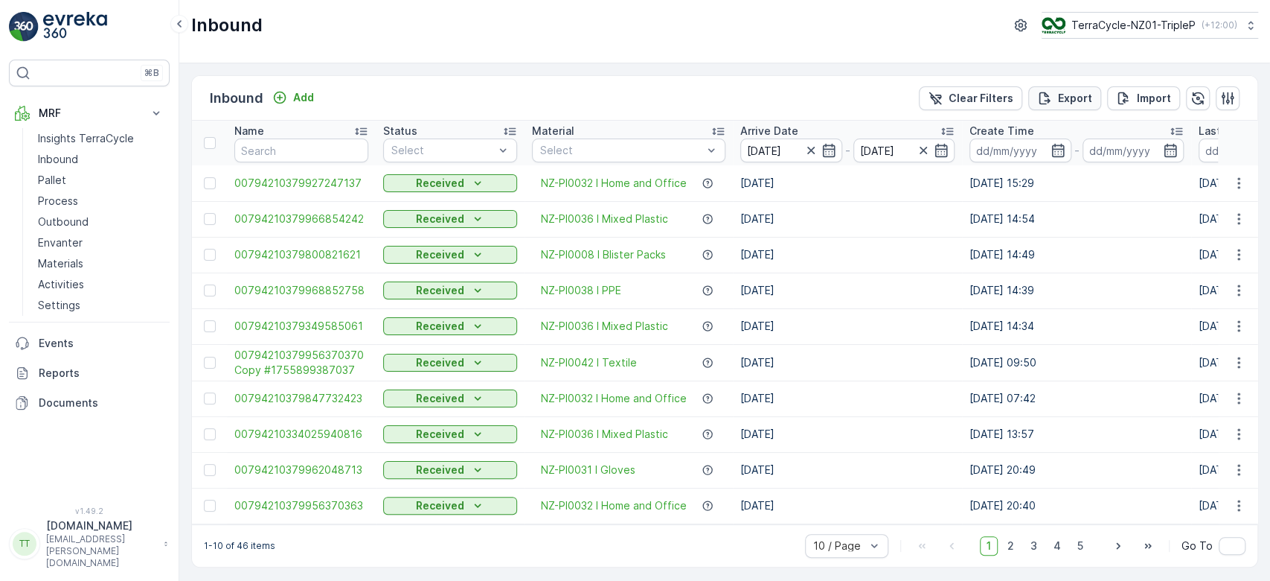
click at [1069, 98] on p "Export" at bounding box center [1075, 98] width 34 height 15
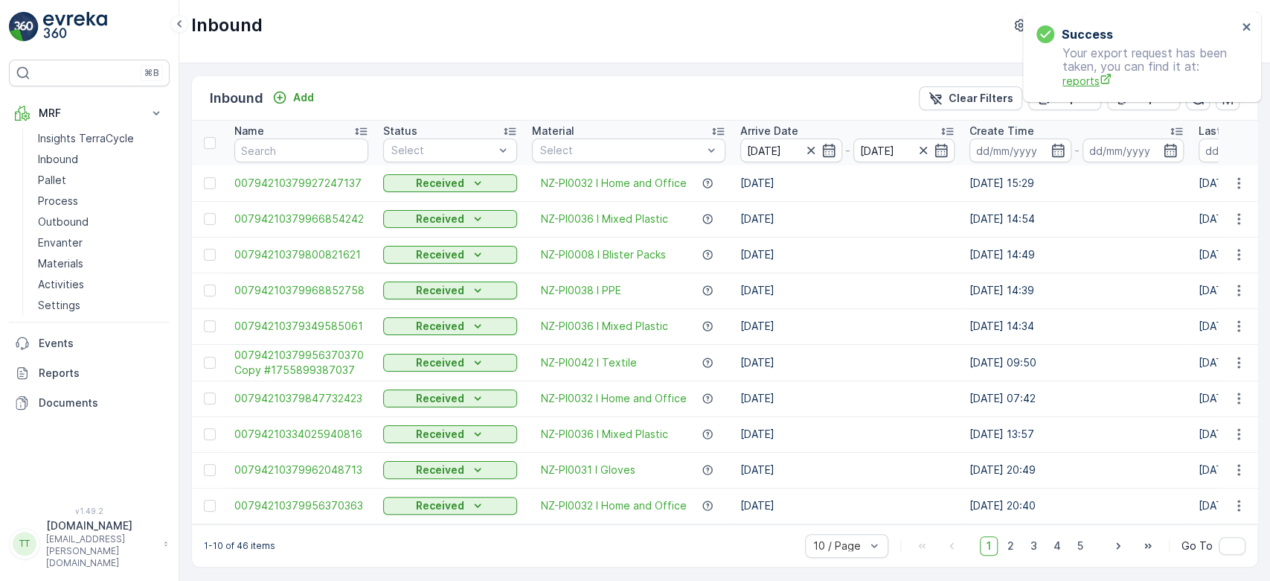
click at [1081, 74] on span "reports" at bounding box center [1150, 81] width 175 height 16
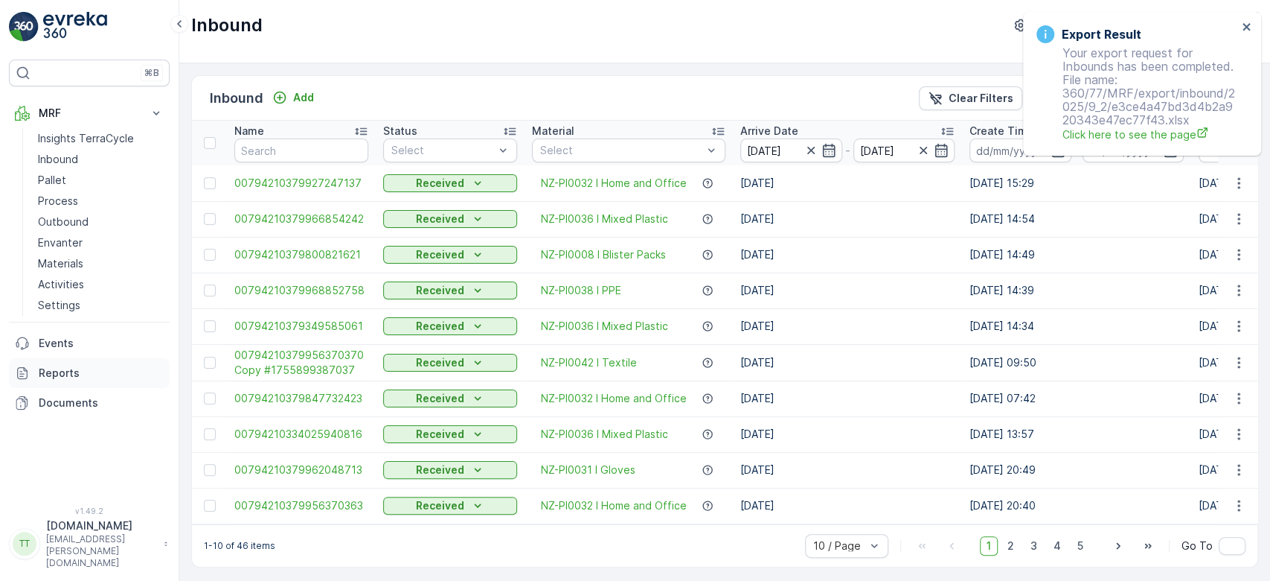
click at [64, 361] on link "Reports" at bounding box center [89, 373] width 161 height 30
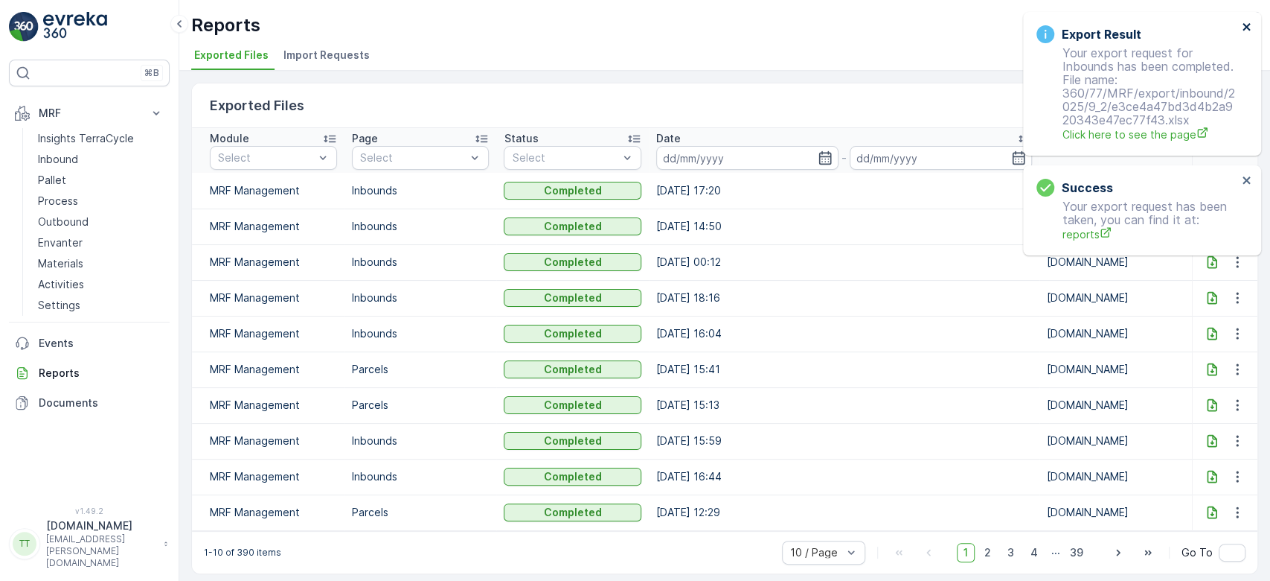
click at [1243, 27] on icon "close" at bounding box center [1247, 27] width 10 height 12
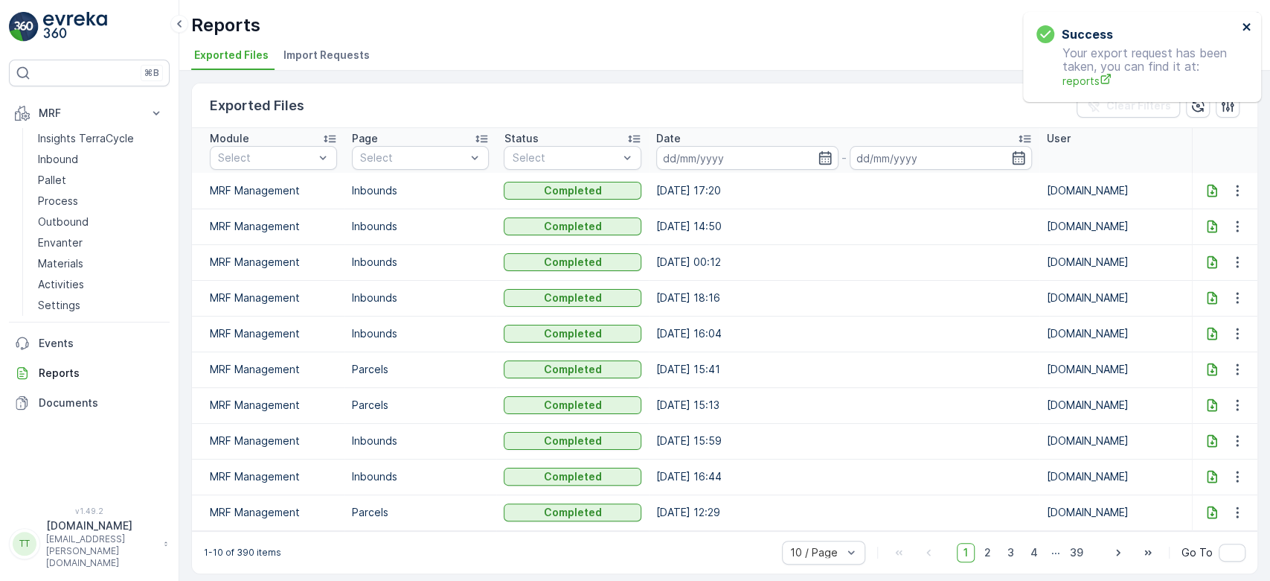
click at [1250, 27] on icon "close" at bounding box center [1247, 27] width 10 height 12
click at [1205, 189] on icon at bounding box center [1212, 190] width 15 height 15
click at [74, 218] on p "Outbound" at bounding box center [63, 221] width 51 height 15
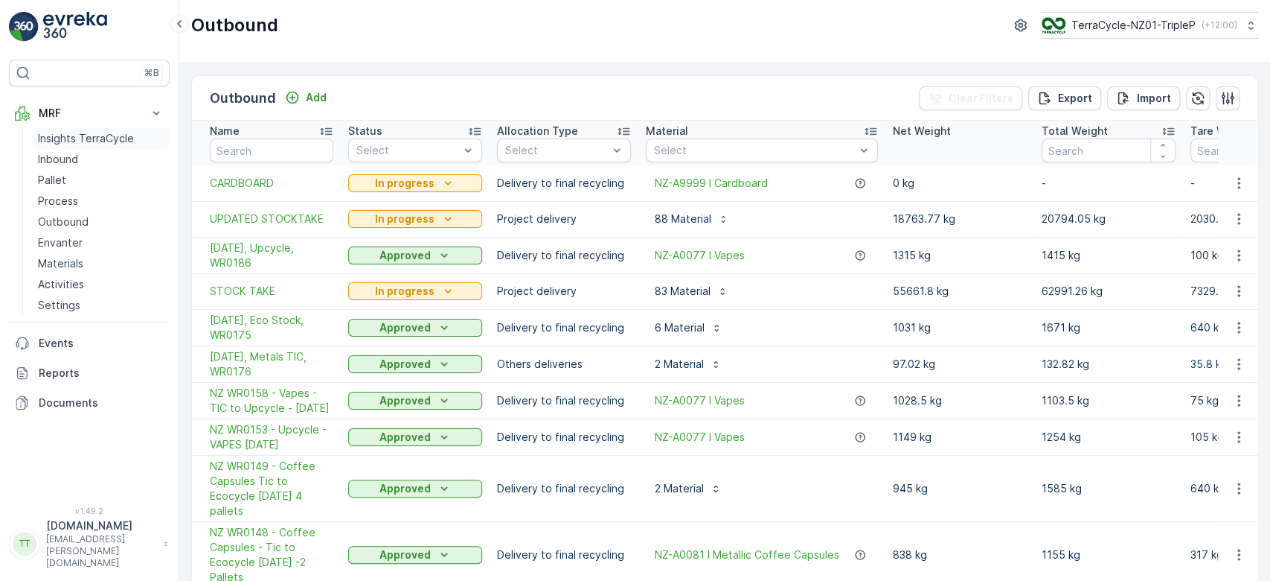
click at [68, 134] on p "Insights TerraCycle" at bounding box center [86, 138] width 96 height 15
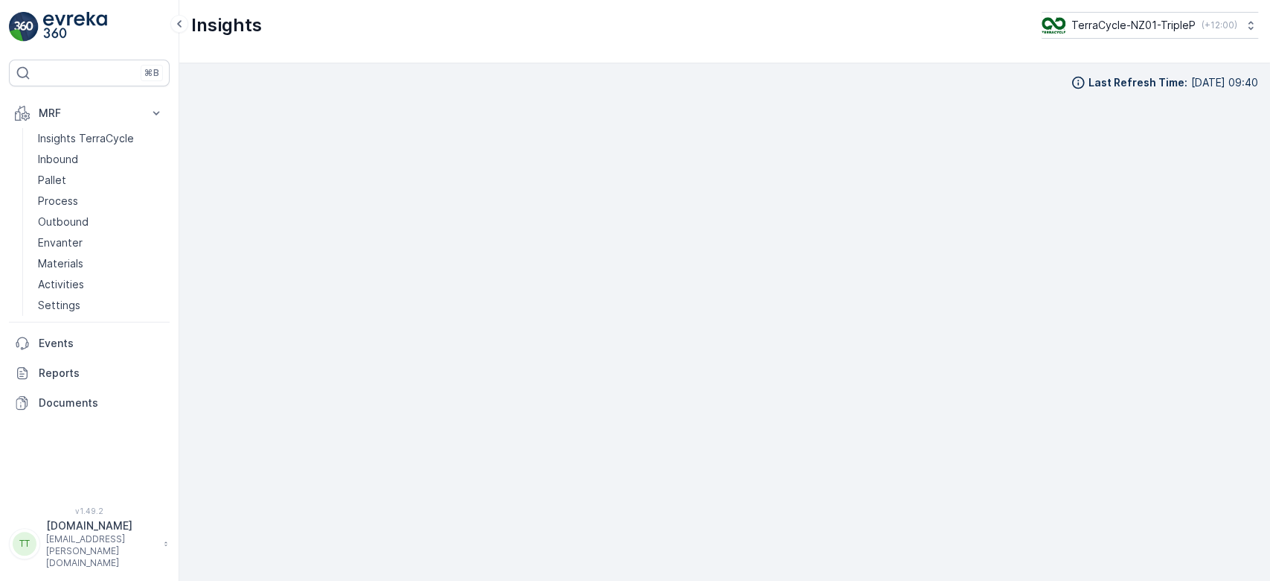
scroll to position [13, 0]
click at [109, 134] on p "Insights TerraCycle" at bounding box center [86, 138] width 96 height 15
click at [57, 200] on p "Process" at bounding box center [58, 201] width 40 height 15
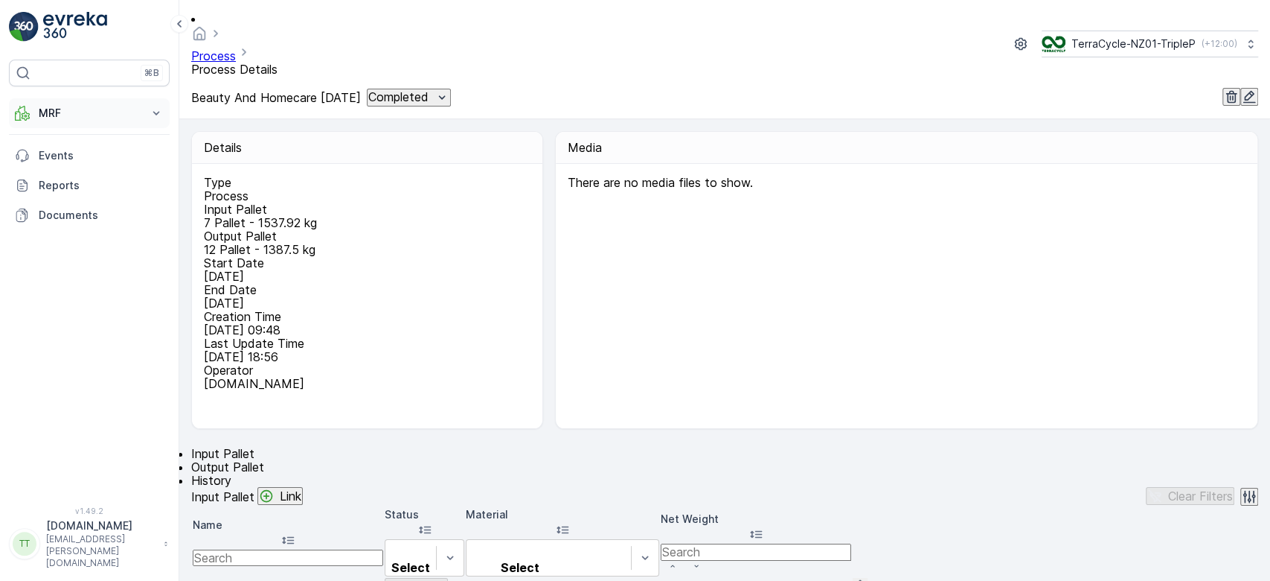
click at [95, 115] on p "MRF" at bounding box center [89, 113] width 101 height 15
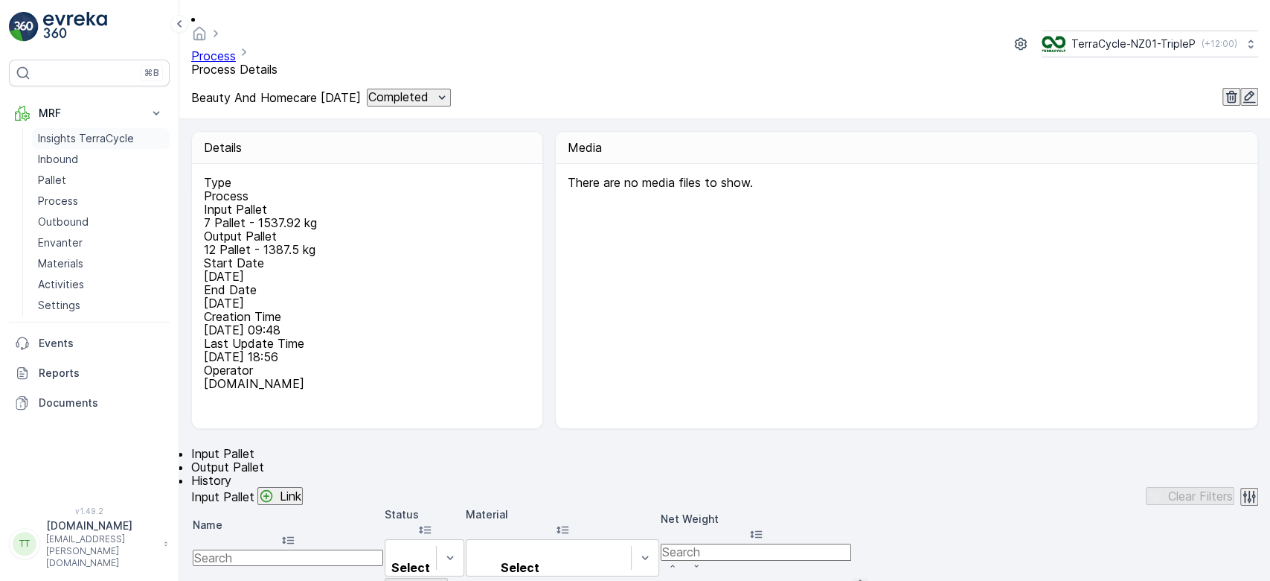
click at [73, 142] on p "Insights TerraCycle" at bounding box center [86, 138] width 96 height 15
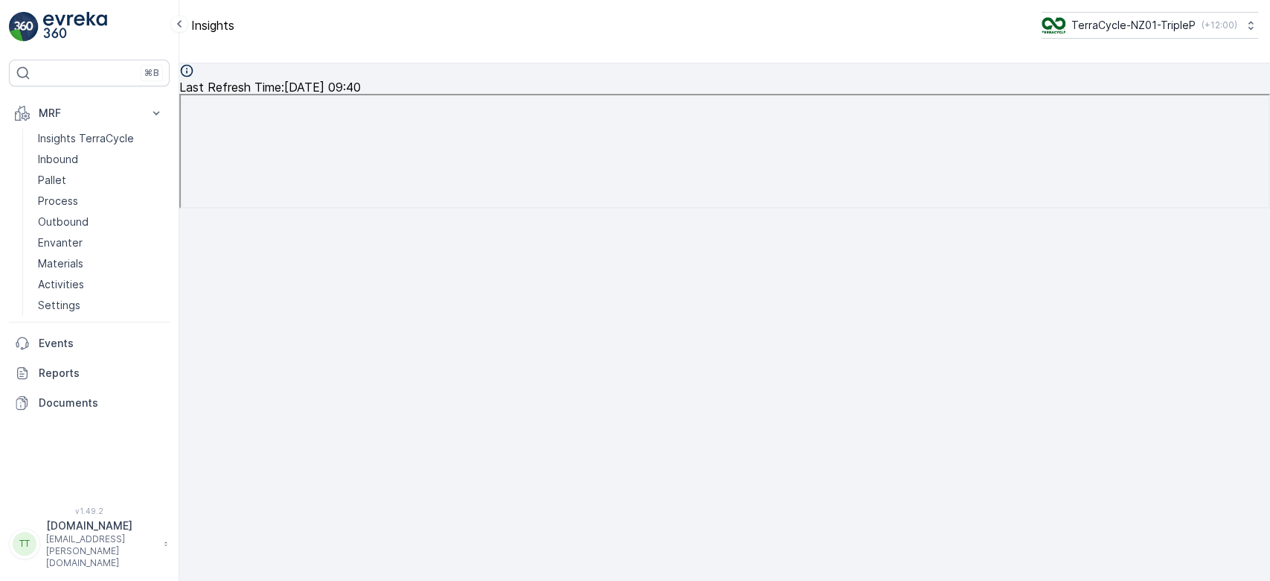
scroll to position [16, 0]
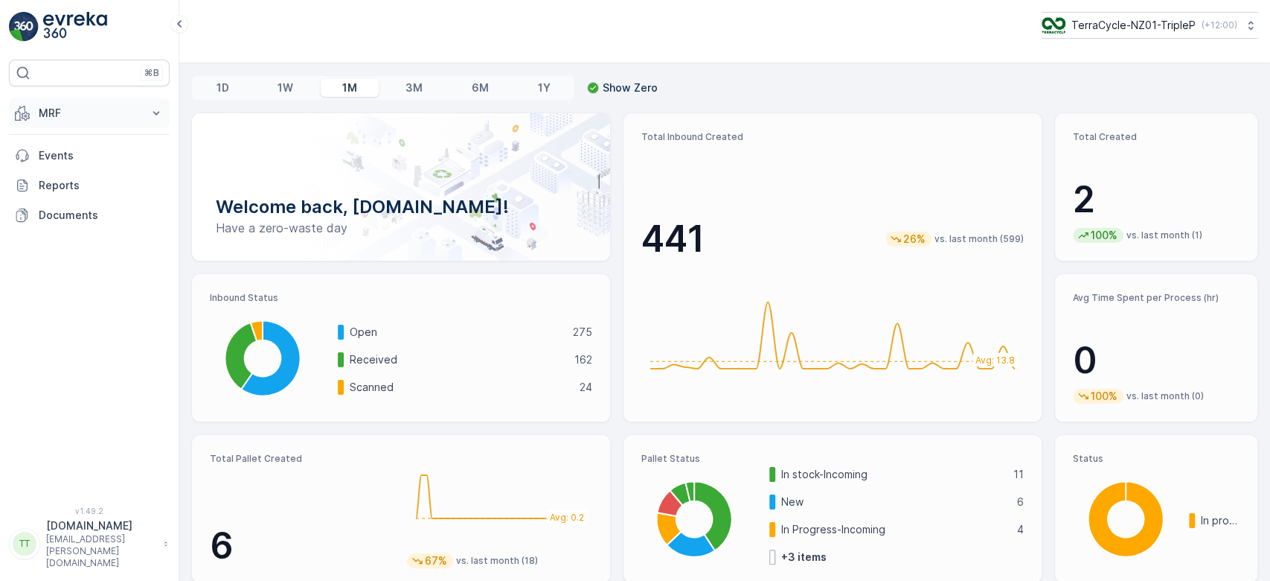
click at [82, 100] on button "MRF" at bounding box center [89, 113] width 161 height 30
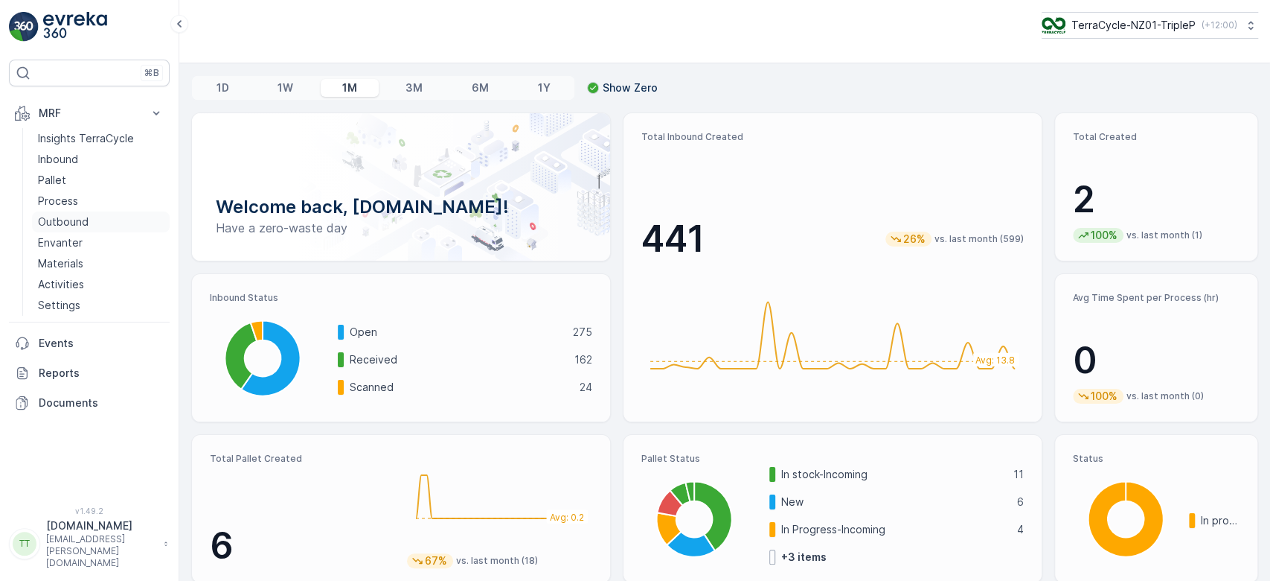
click at [70, 216] on p "Outbound" at bounding box center [63, 221] width 51 height 15
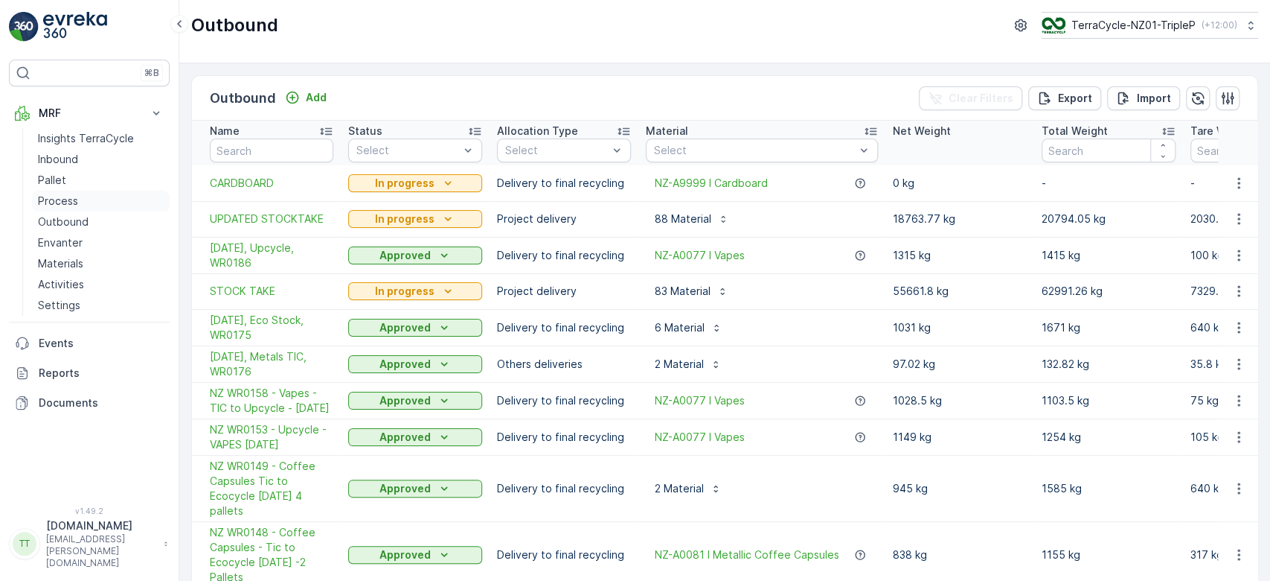
click at [71, 200] on p "Process" at bounding box center [58, 201] width 40 height 15
